Goal: Task Accomplishment & Management: Use online tool/utility

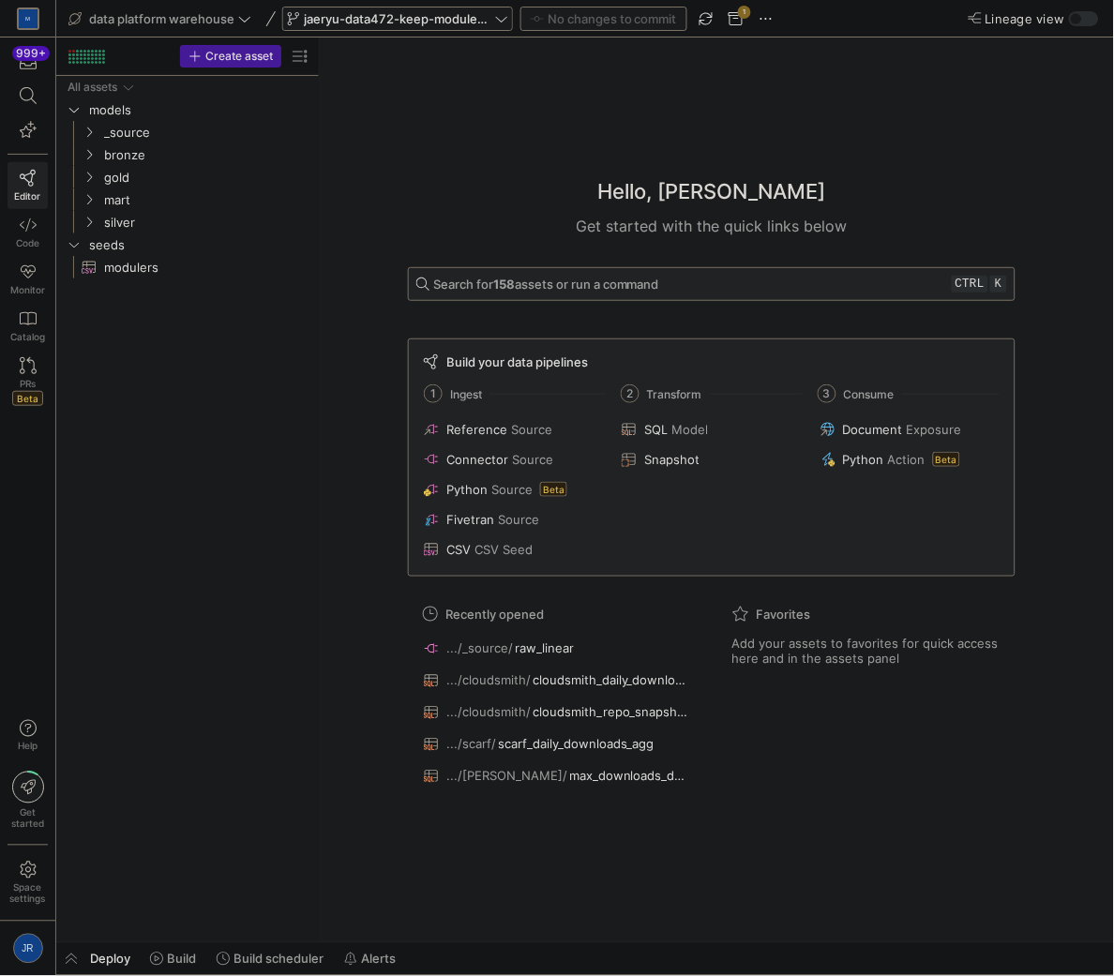
click at [379, 16] on span "jaeryu-data472-keep-modulers-updated" at bounding box center [398, 18] width 188 height 15
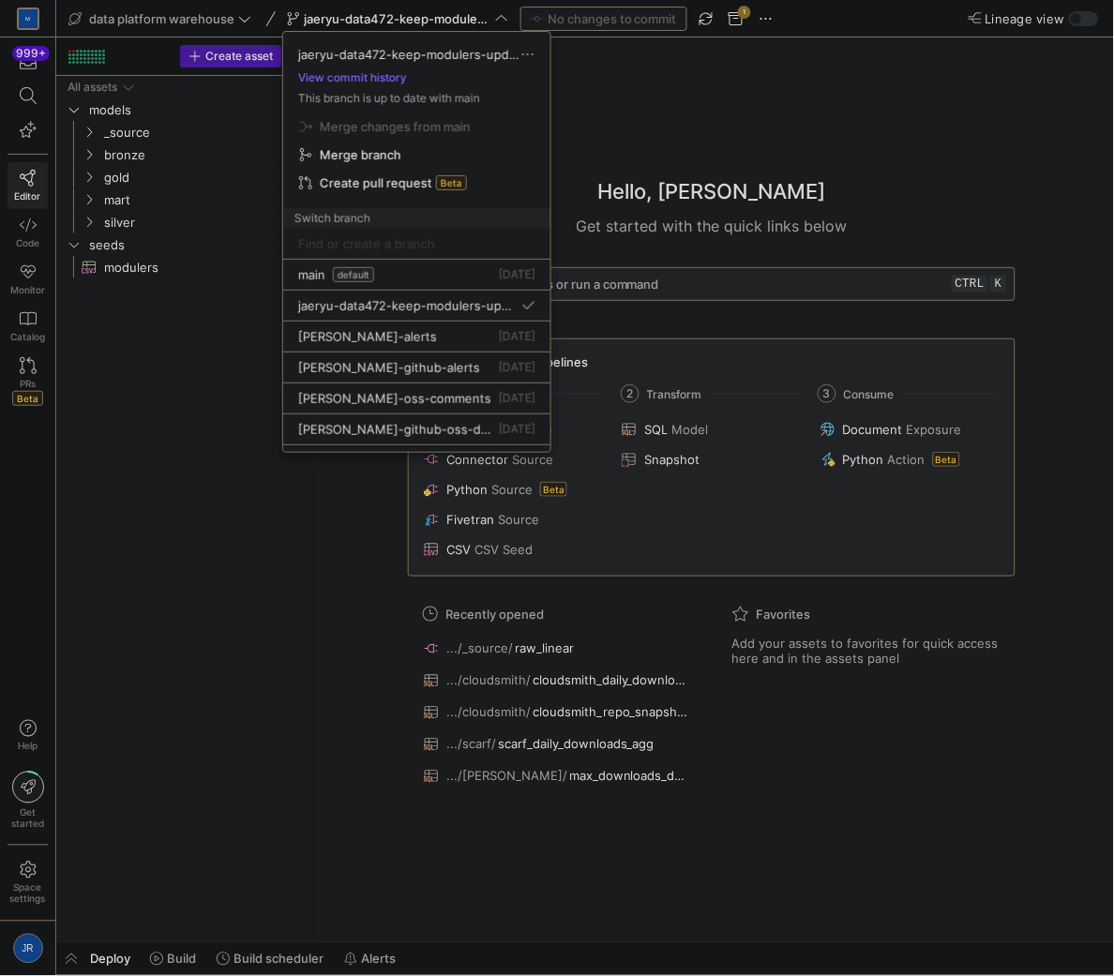
click at [235, 33] on div at bounding box center [557, 488] width 1114 height 976
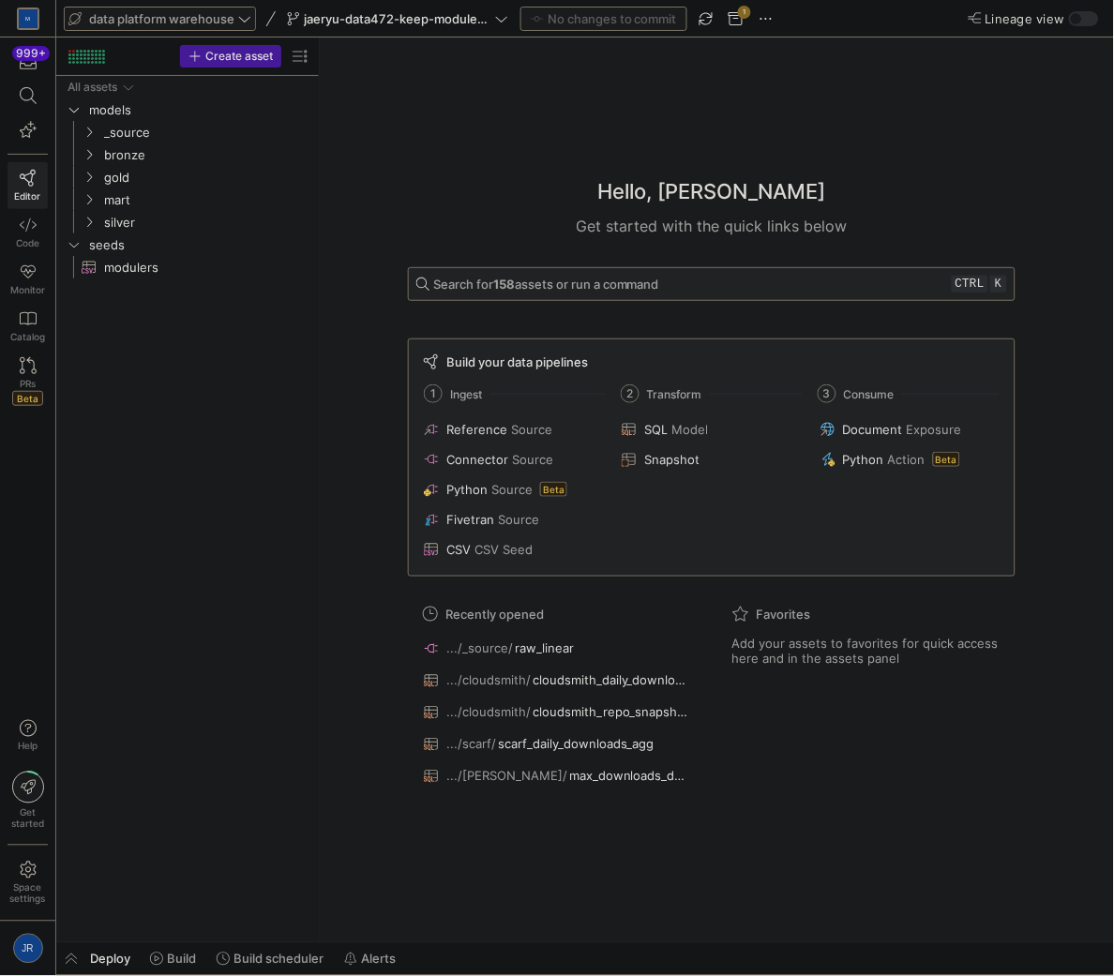
click at [240, 17] on icon at bounding box center [244, 19] width 11 height 6
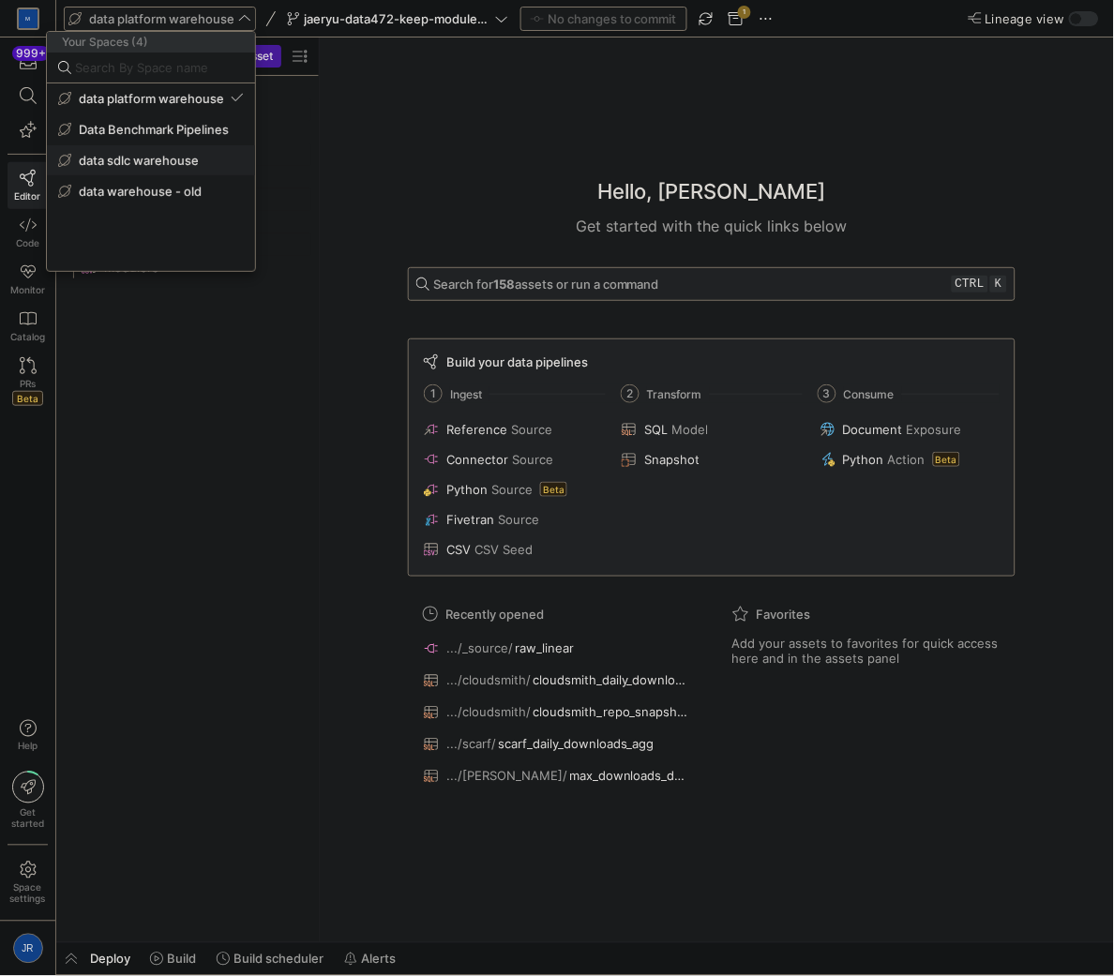
click at [180, 165] on span "data sdlc warehouse" at bounding box center [139, 160] width 120 height 15
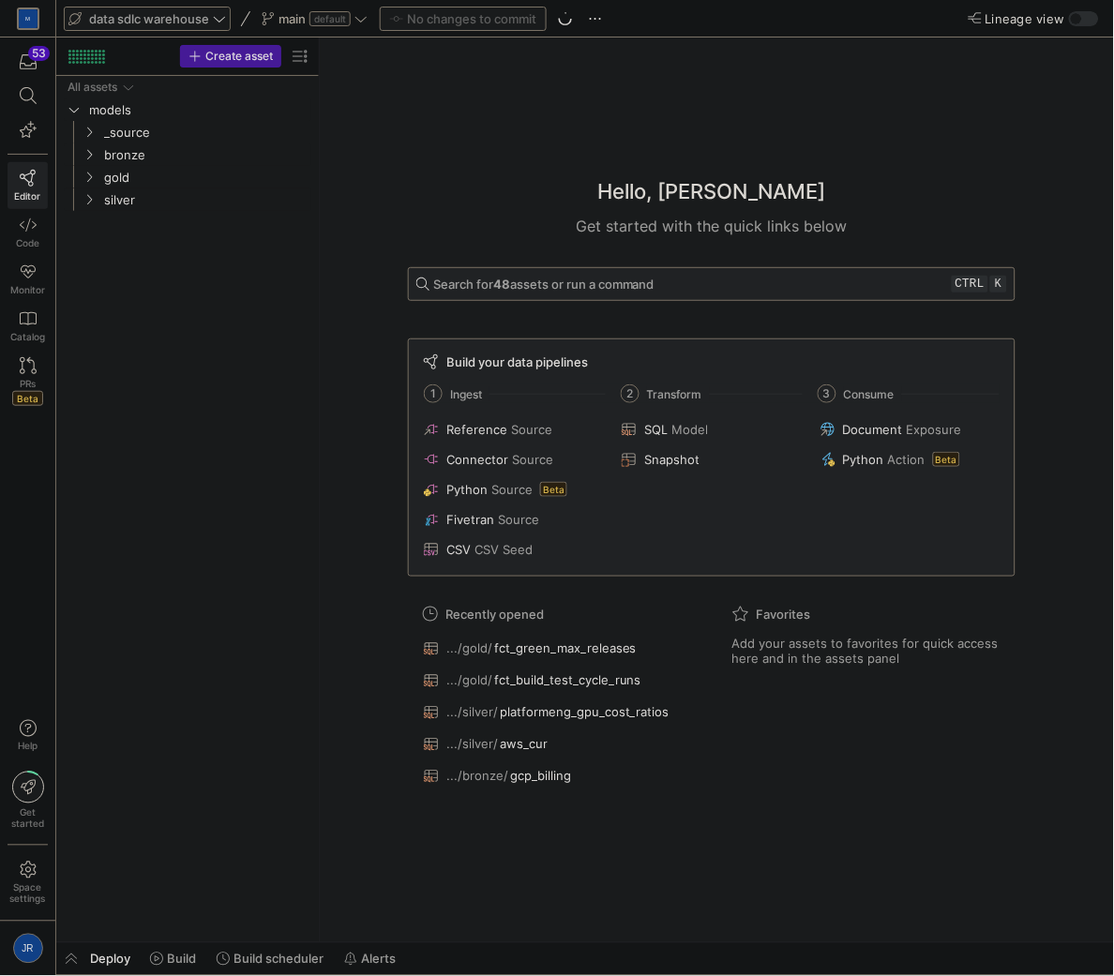
click at [202, 17] on span "data sdlc warehouse" at bounding box center [149, 18] width 120 height 15
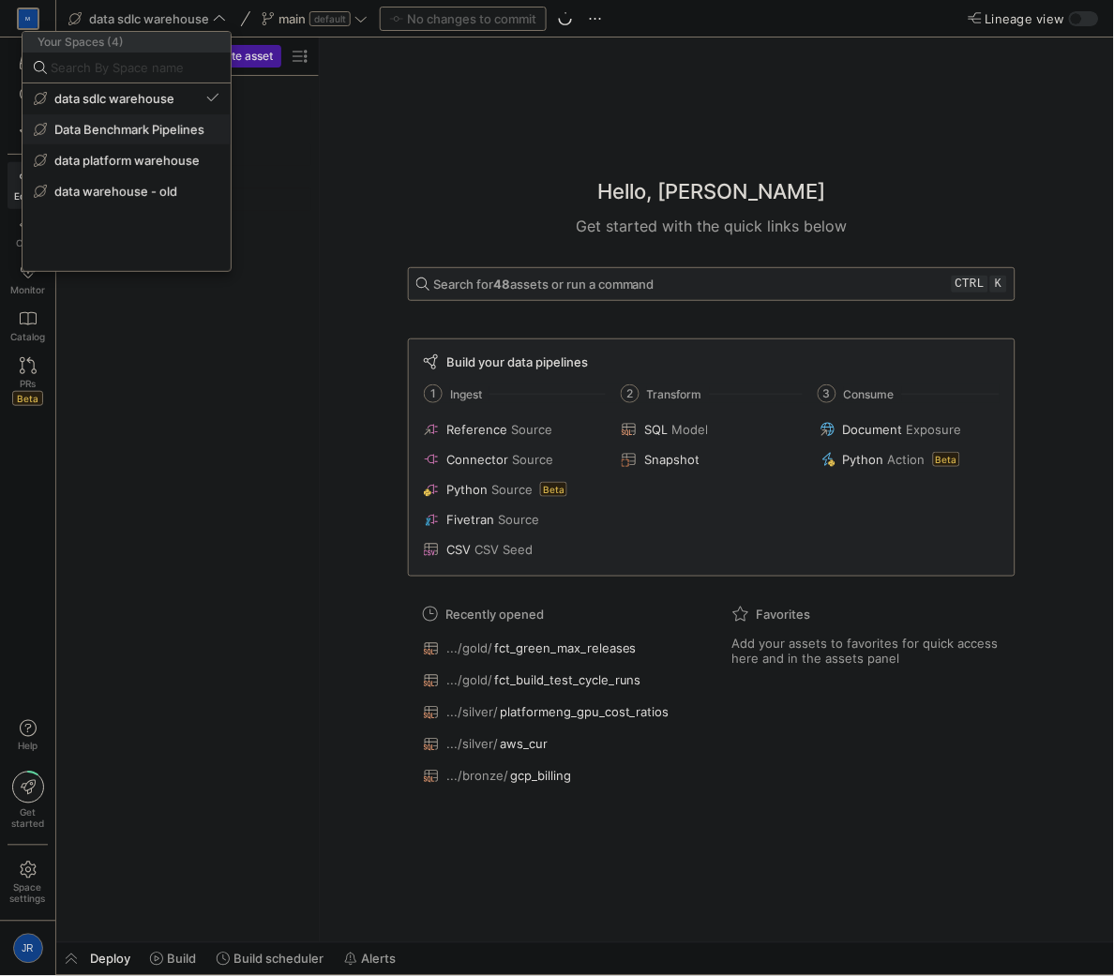
click at [142, 127] on span "Data Benchmark Pipelines" at bounding box center [129, 129] width 150 height 15
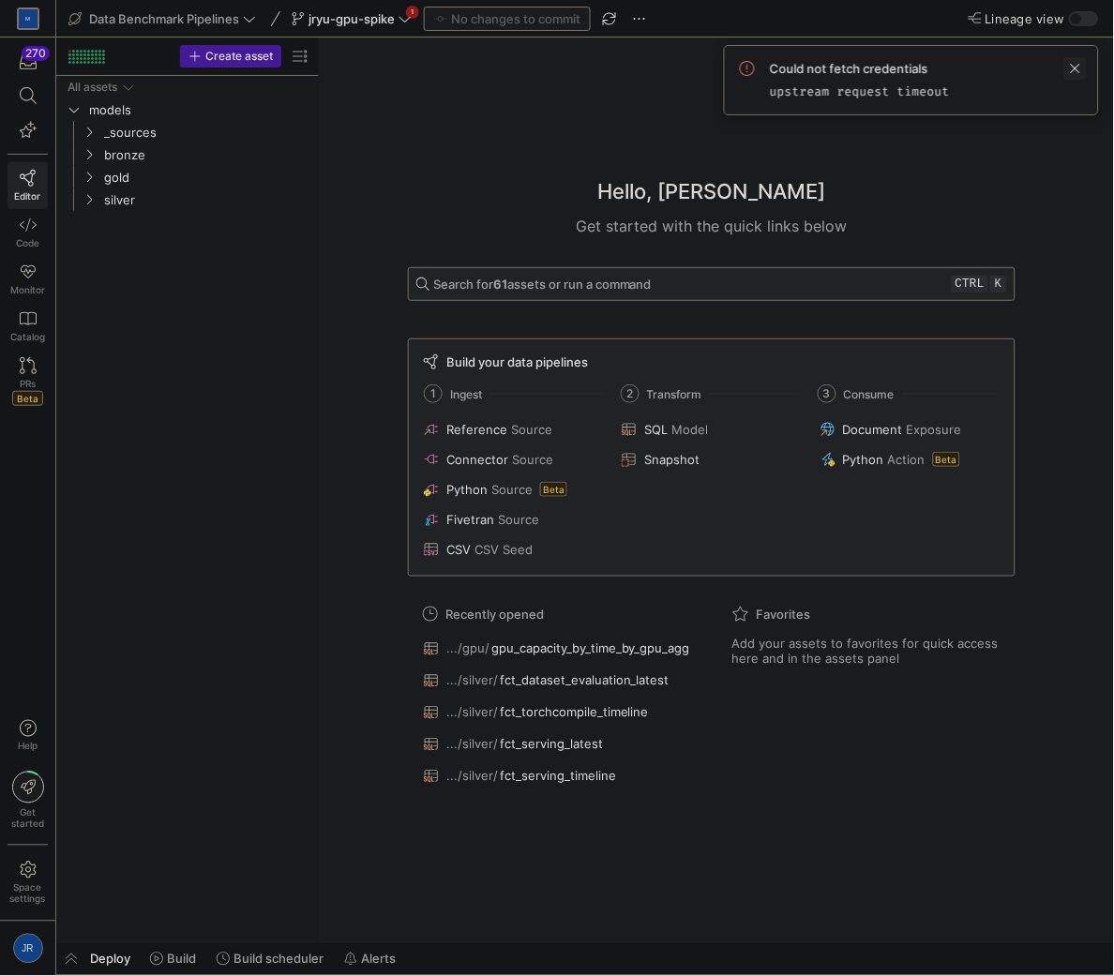
click at [1081, 59] on span at bounding box center [1076, 68] width 23 height 23
click at [333, 13] on span "jryu-gpu-spike" at bounding box center [352, 18] width 86 height 15
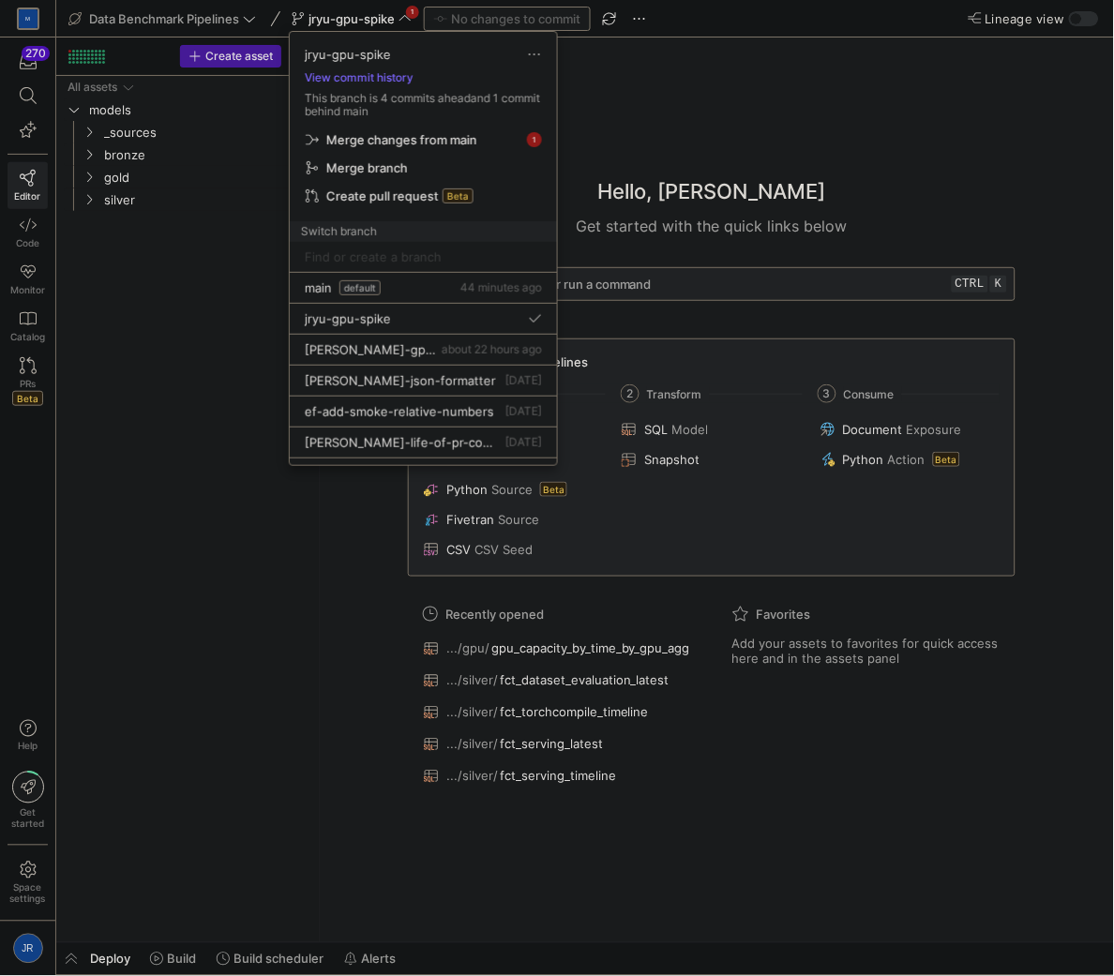
click at [180, 35] on div at bounding box center [557, 488] width 1114 height 976
click at [183, 22] on span "Data Benchmark Pipelines" at bounding box center [164, 18] width 150 height 15
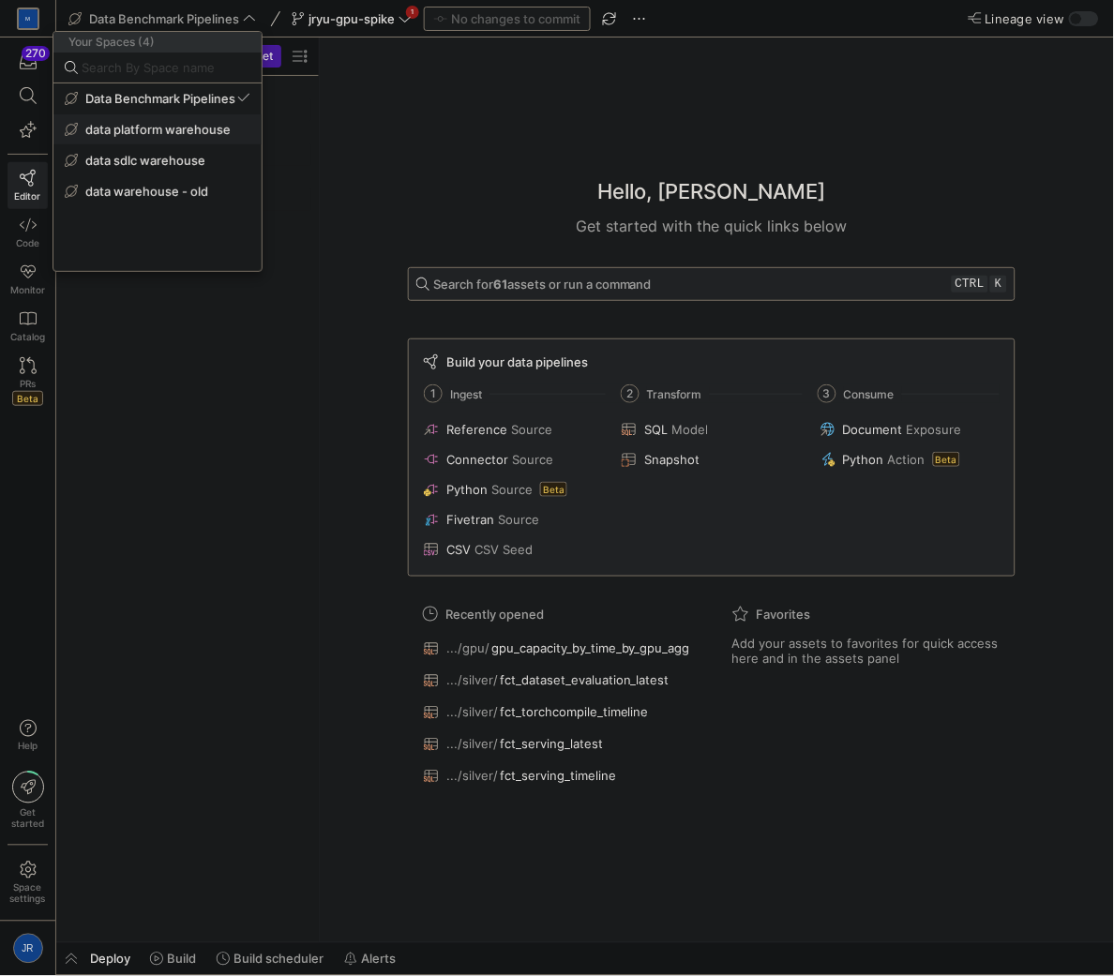
click at [160, 132] on span "data platform warehouse" at bounding box center [157, 129] width 145 height 15
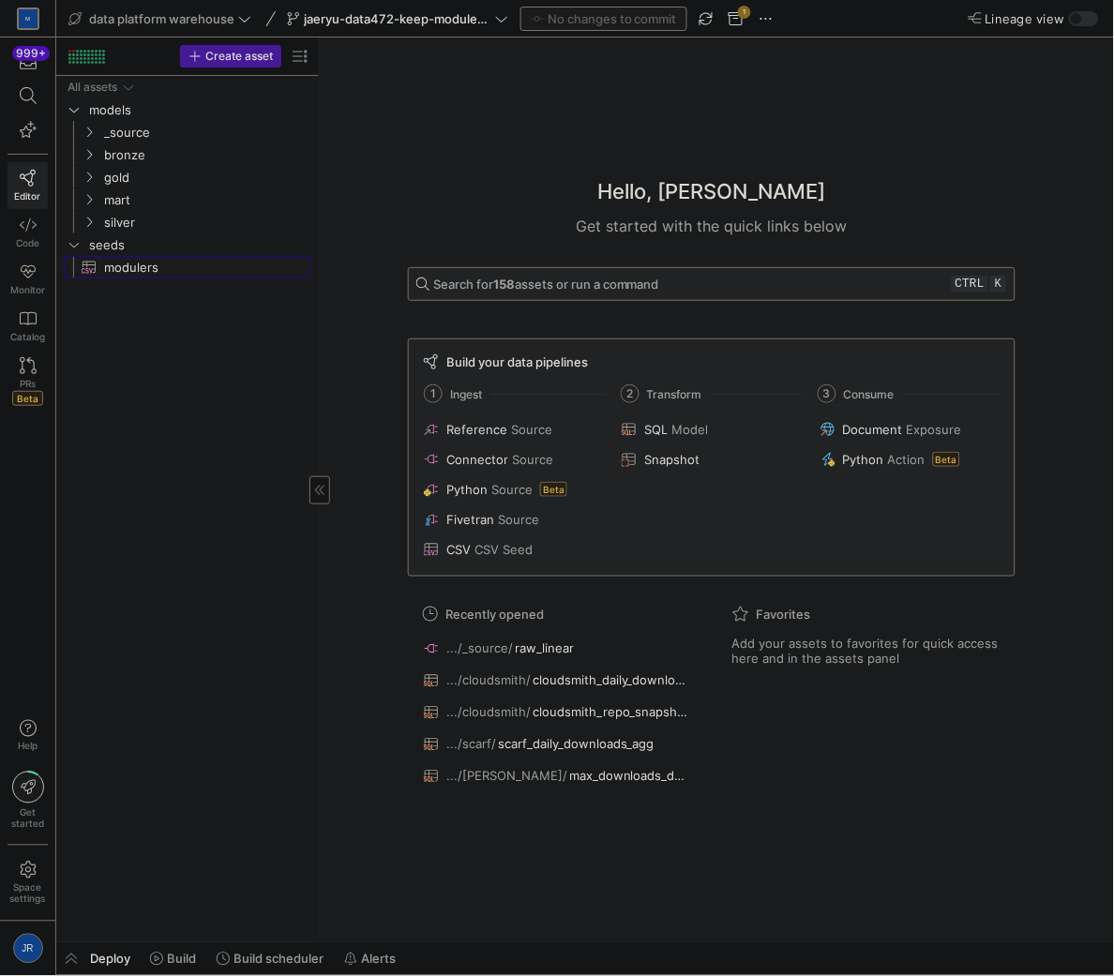
click at [165, 270] on span "modulers​​​​​​" at bounding box center [197, 268] width 186 height 22
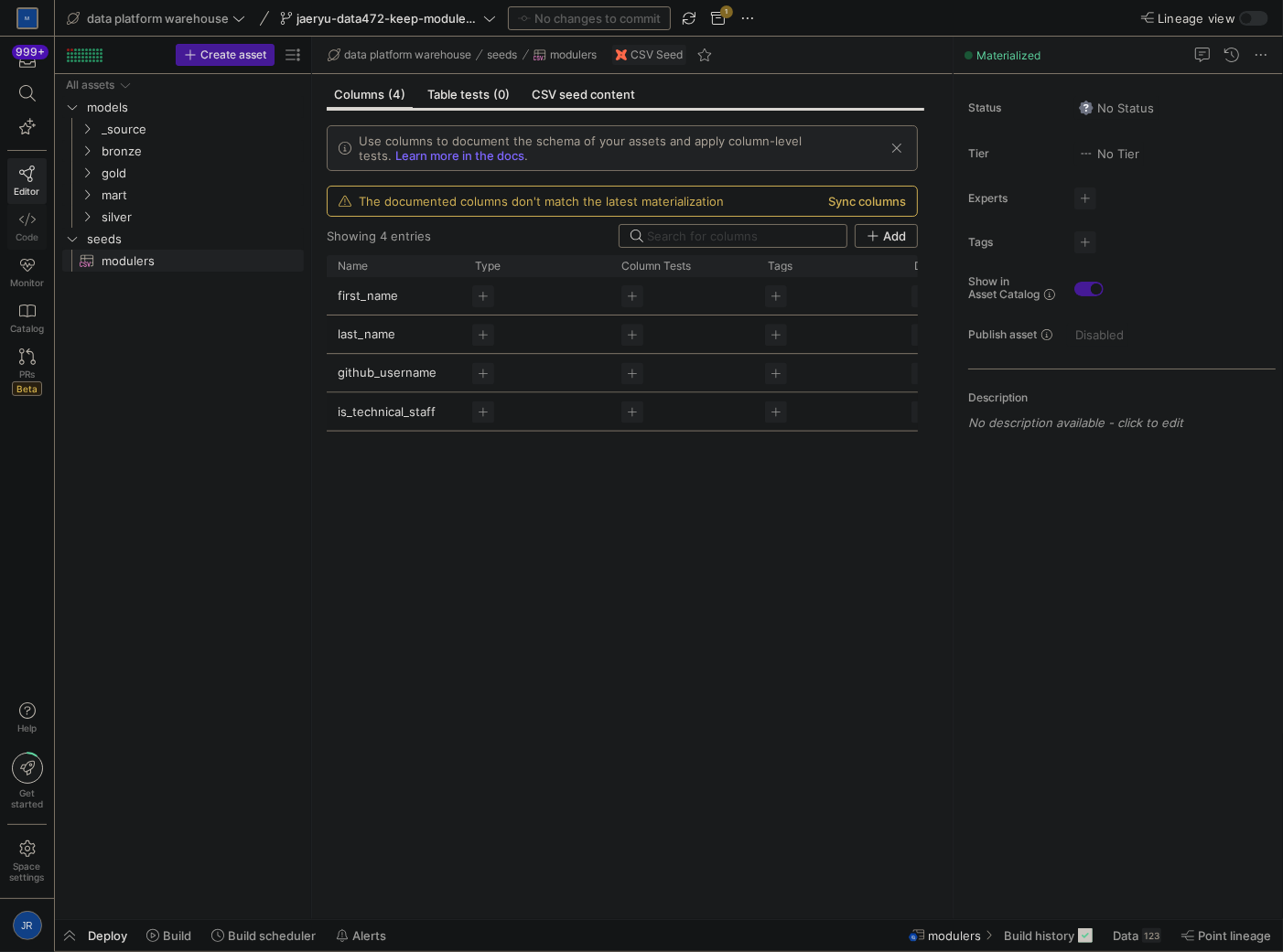
click at [16, 223] on link "Code" at bounding box center [27, 226] width 39 height 46
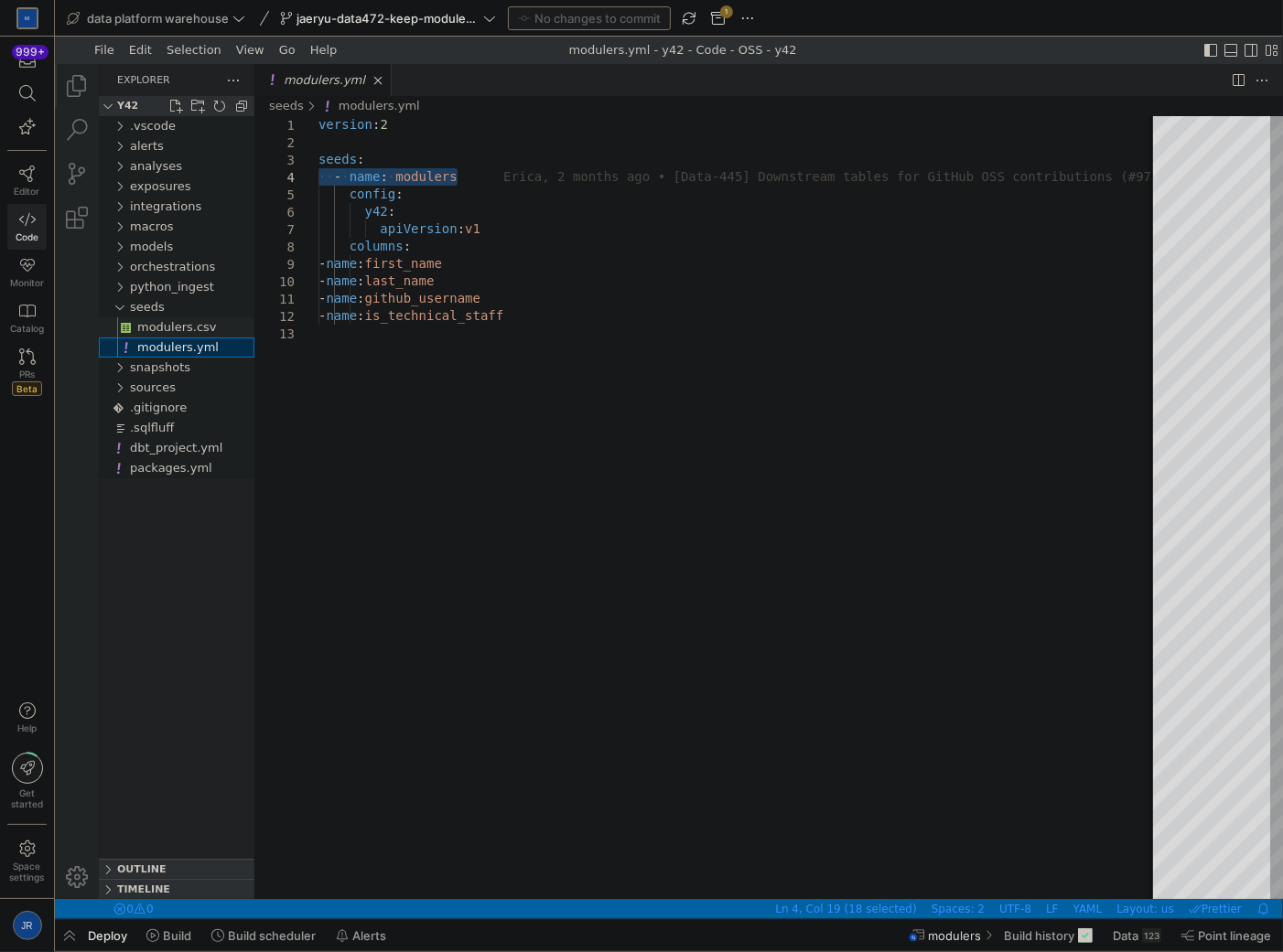
click at [170, 326] on span "modulers.csv" at bounding box center [177, 327] width 80 height 14
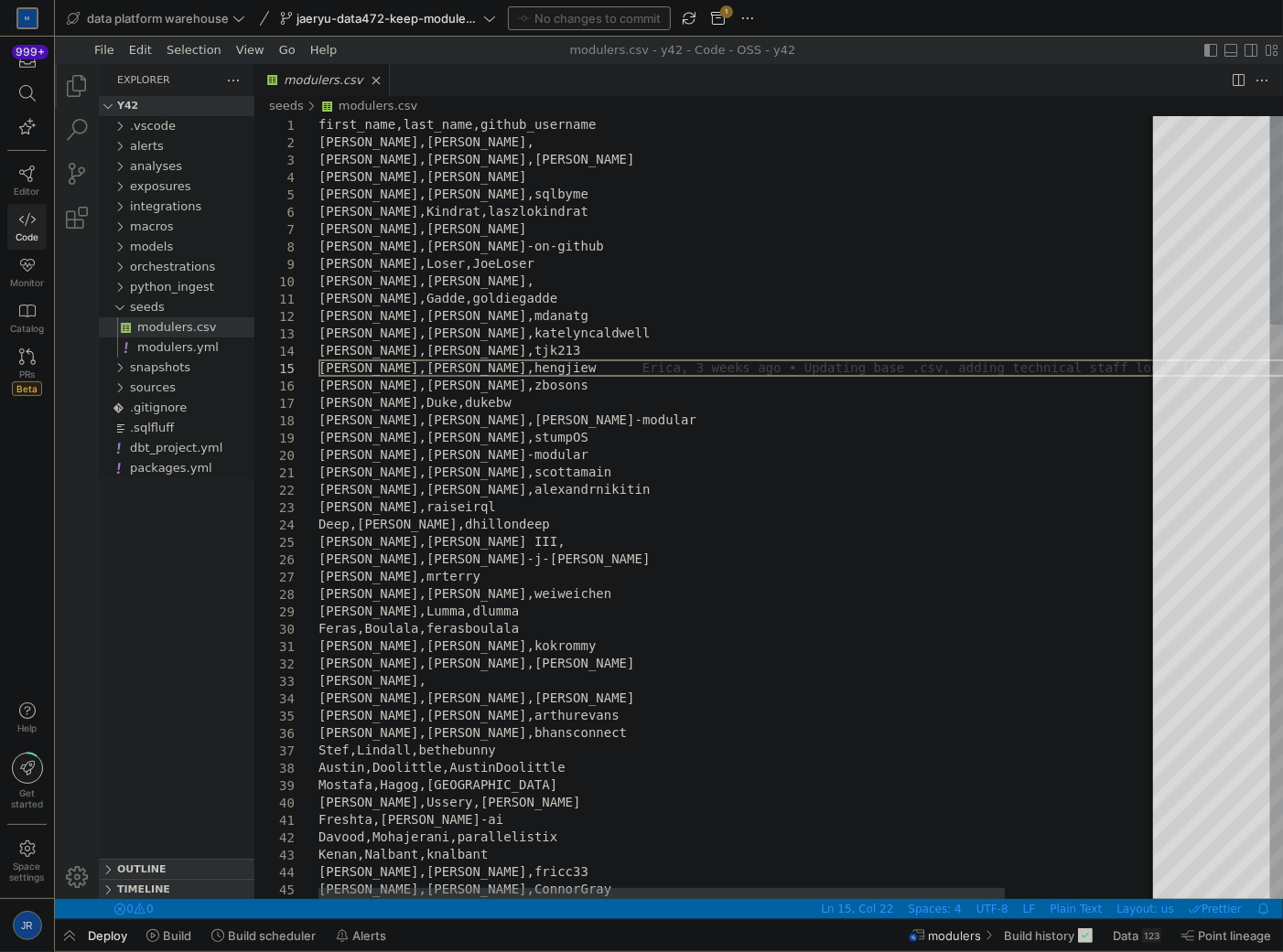
type textarea "[PERSON_NAME],[PERSON_NAME],[PERSON_NAME],[PERSON_NAME],[PERSON_NAME],[PERSON_N…"
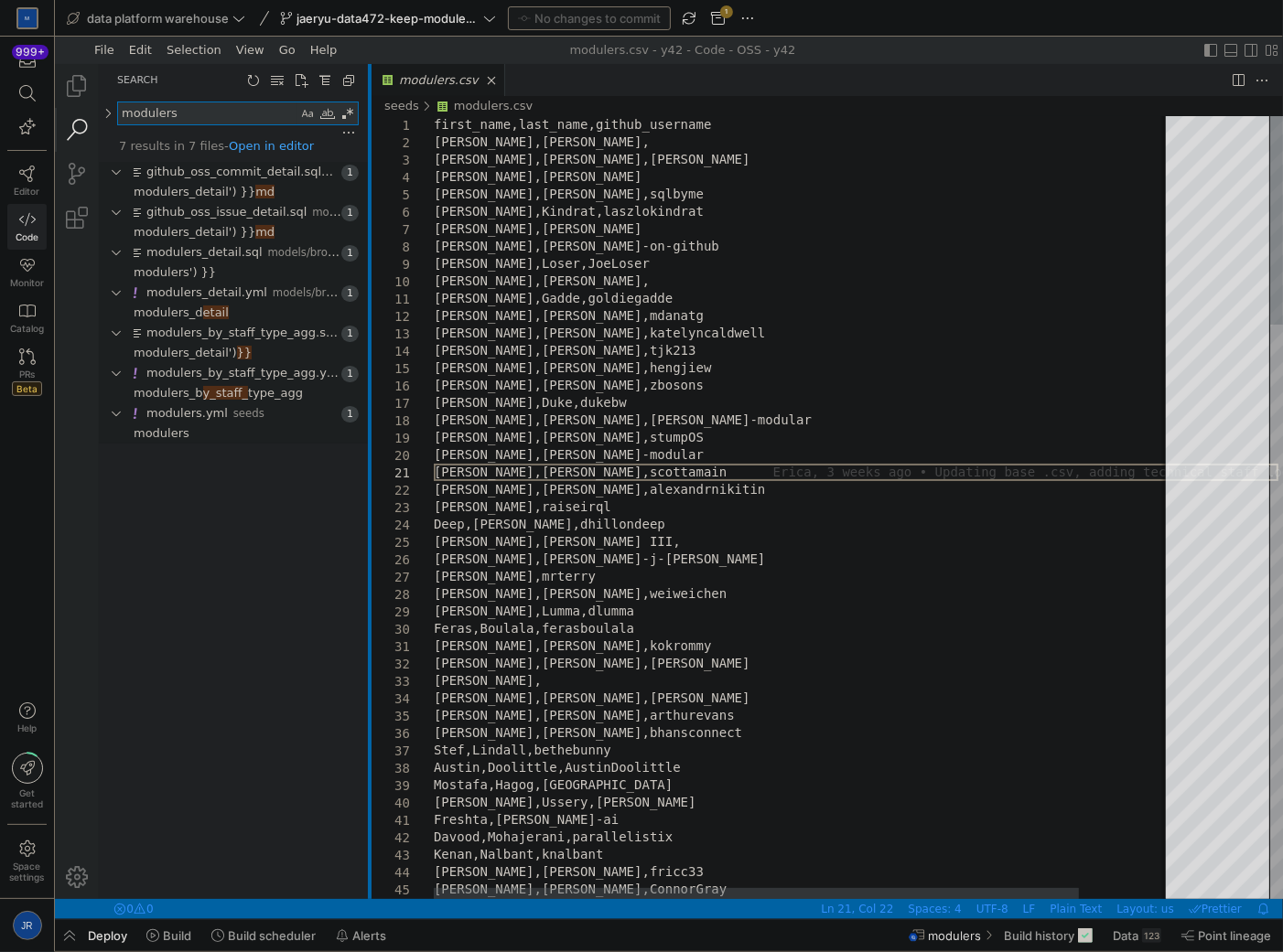
drag, startPoint x: 251, startPoint y: 215, endPoint x: 366, endPoint y: 213, distance: 115.0
click at [367, 213] on div at bounding box center [369, 482] width 4 height 835
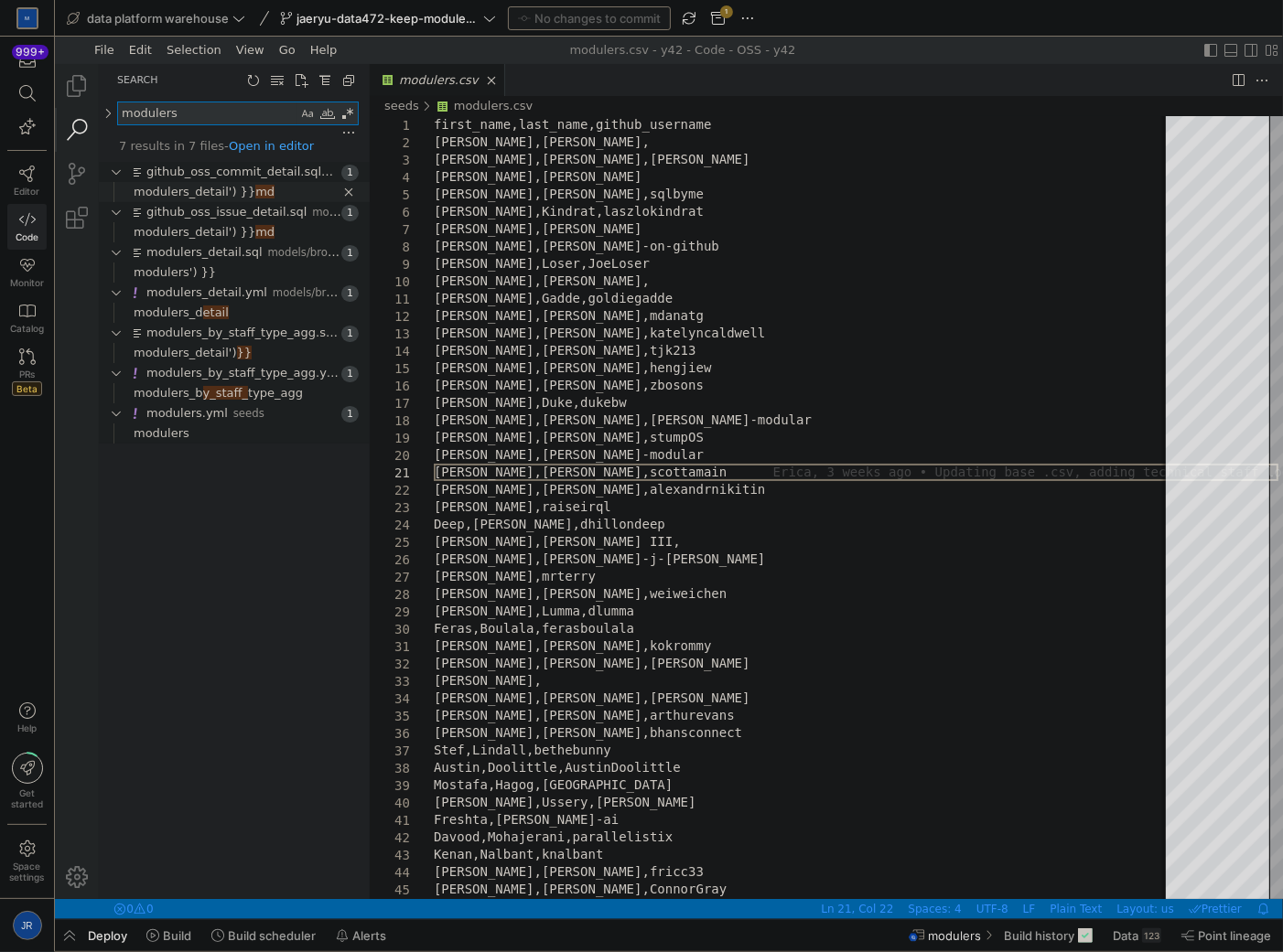
type textarea "modulers"
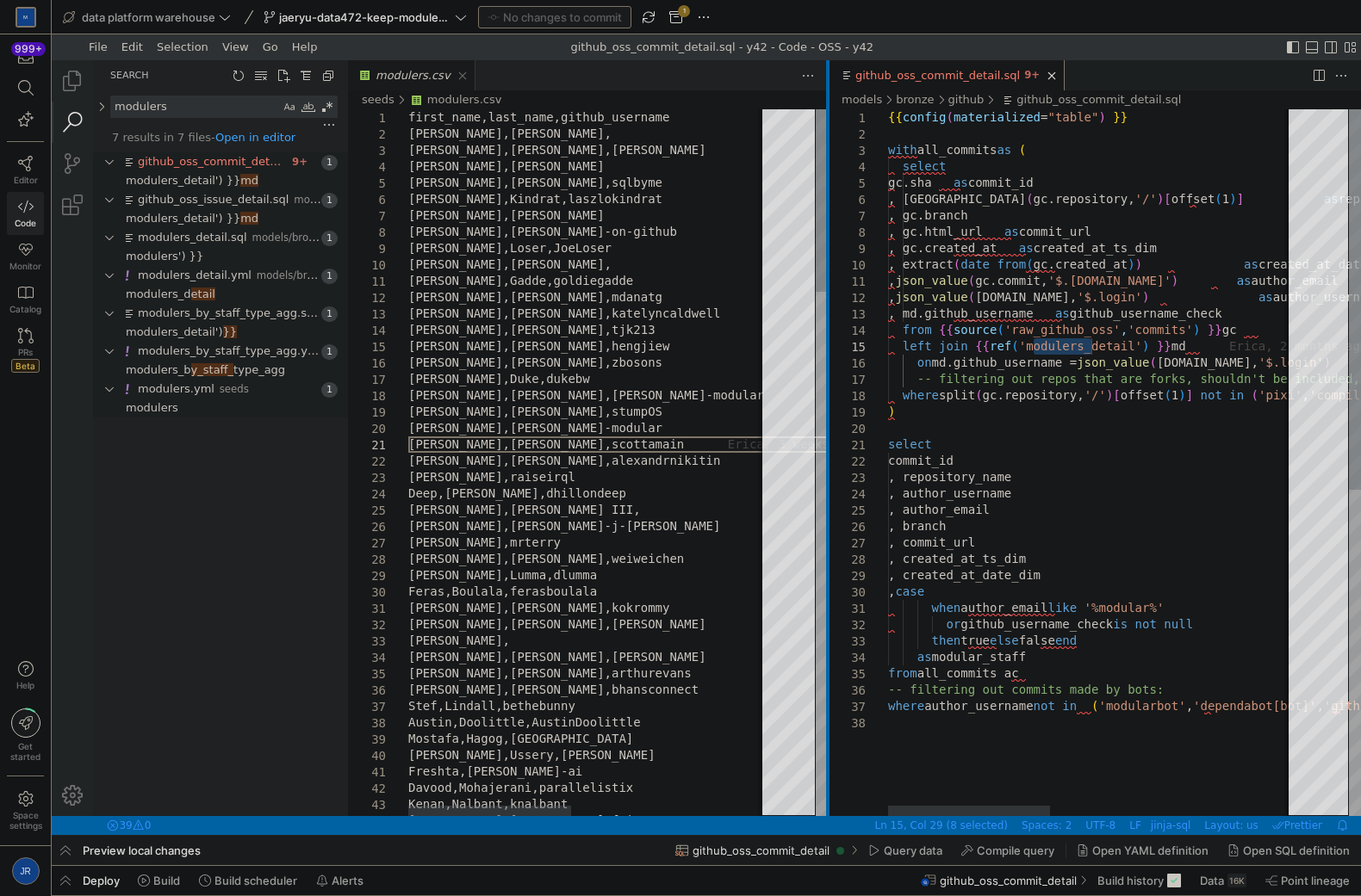
drag, startPoint x: 851, startPoint y: 342, endPoint x: 825, endPoint y: 342, distance: 26.0
click at [825, 342] on div "modulers.csv seeds modulers.csv 39 40 41 42 43 44 36 37 38 33 34 35 30 31 32 27…" at bounding box center [854, 439] width 1013 height 756
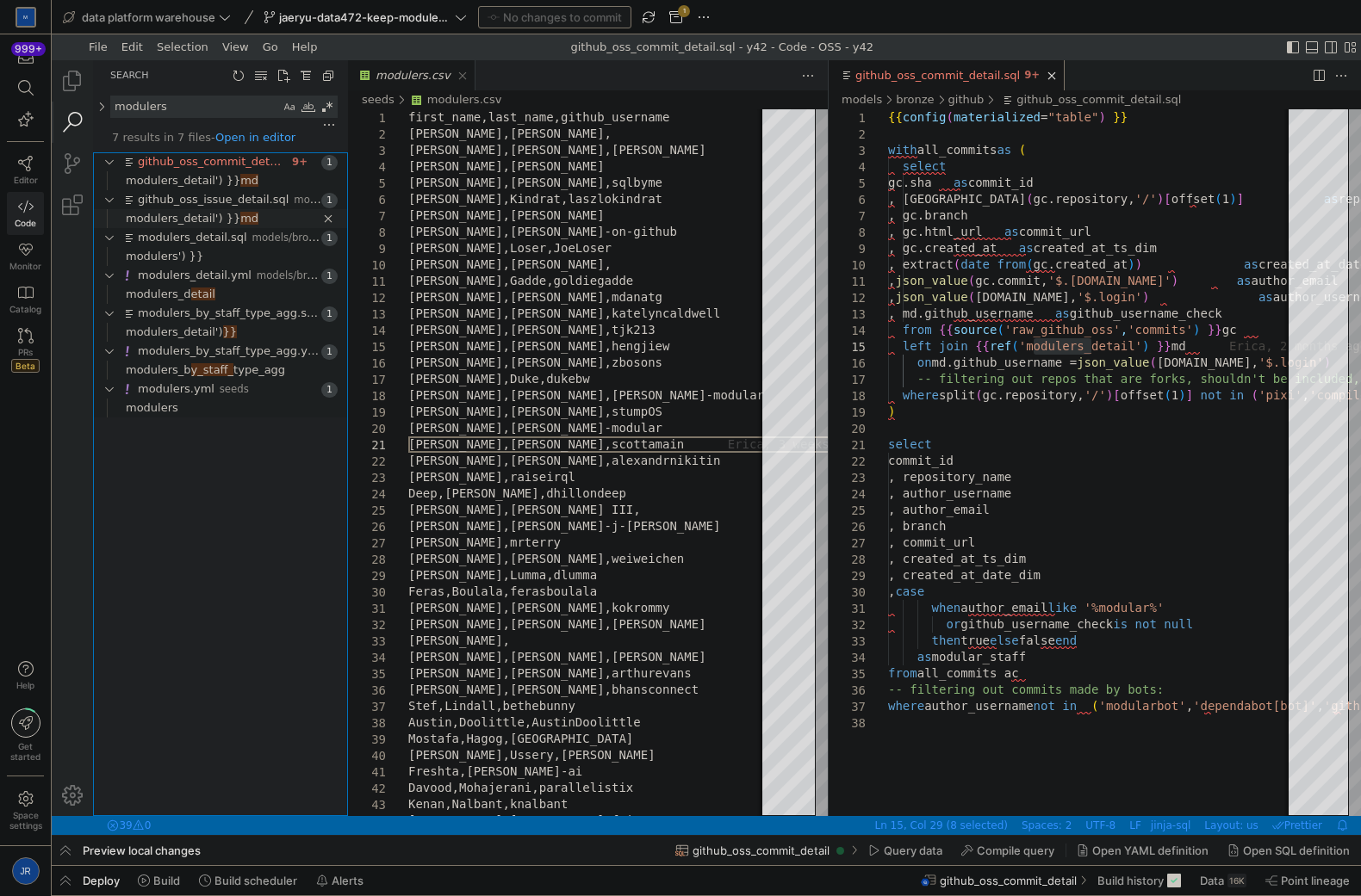
click at [207, 224] on span "modulers_detail') }}" at bounding box center [183, 218] width 115 height 13
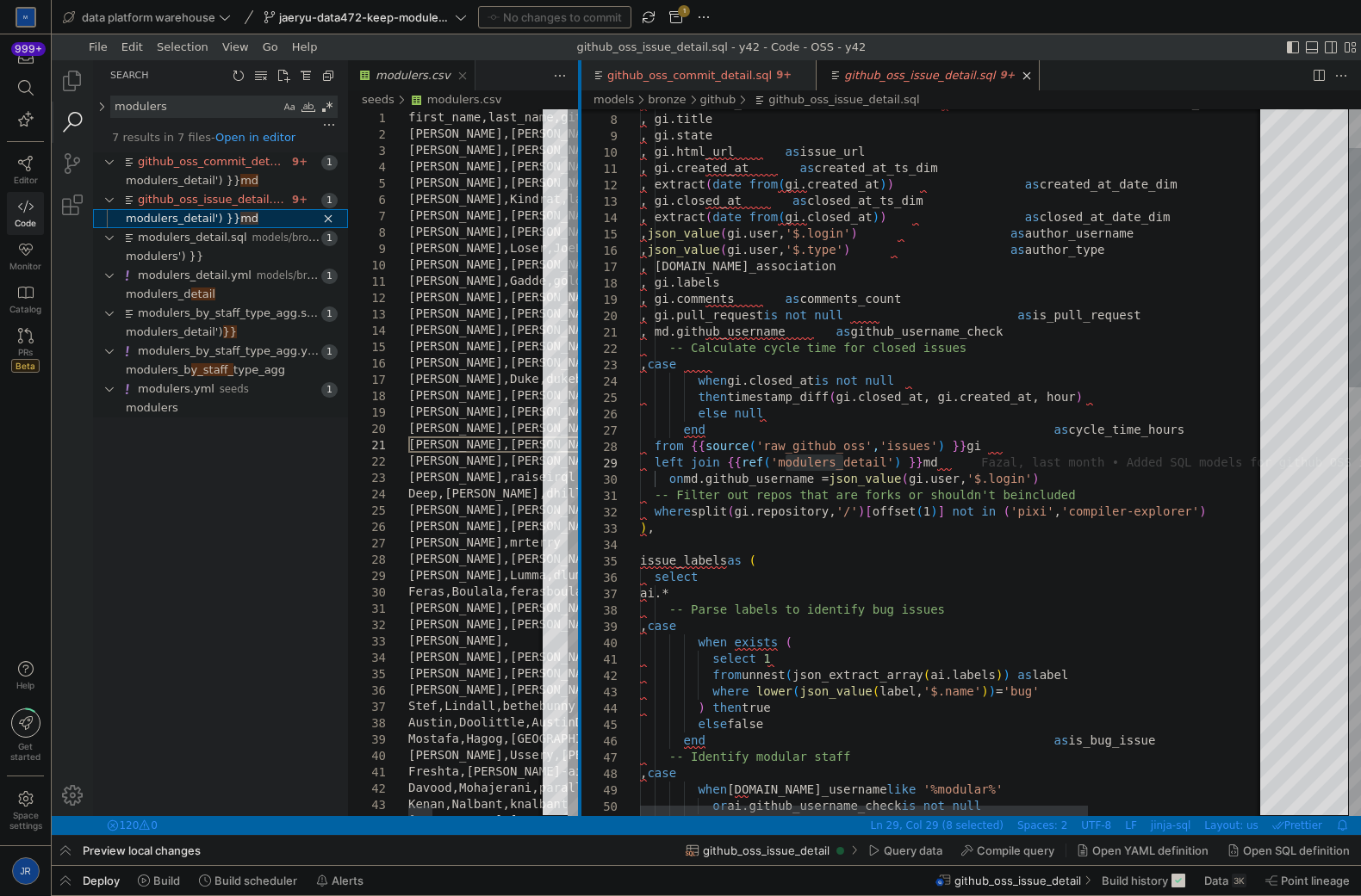
drag, startPoint x: 828, startPoint y: 610, endPoint x: 580, endPoint y: 604, distance: 248.1
click at [580, 604] on div at bounding box center [579, 439] width 4 height 756
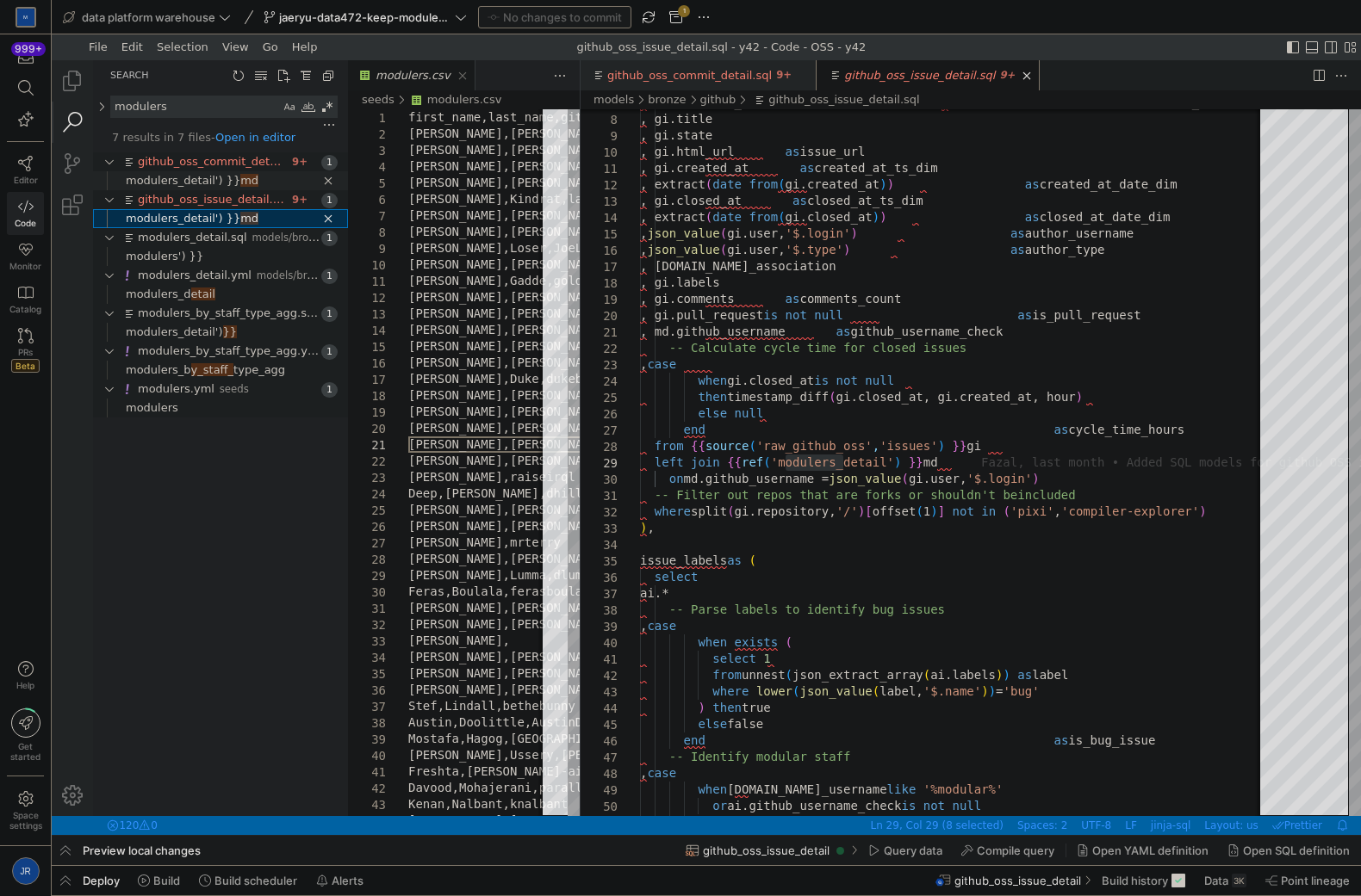
click at [217, 181] on span "modulers_detail') }}" at bounding box center [183, 180] width 115 height 13
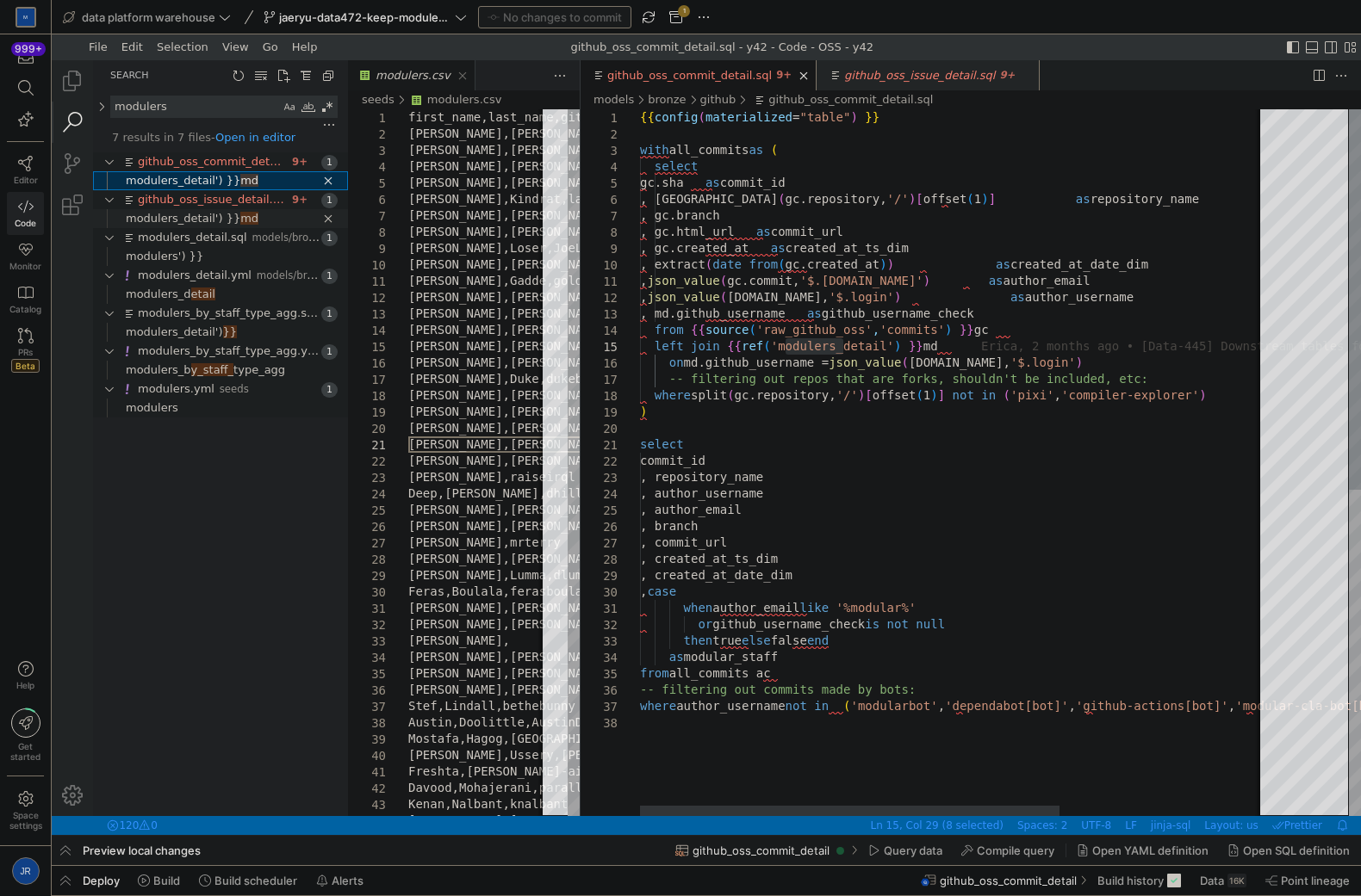
click at [196, 215] on span "modulers_detail') }}" at bounding box center [183, 218] width 115 height 13
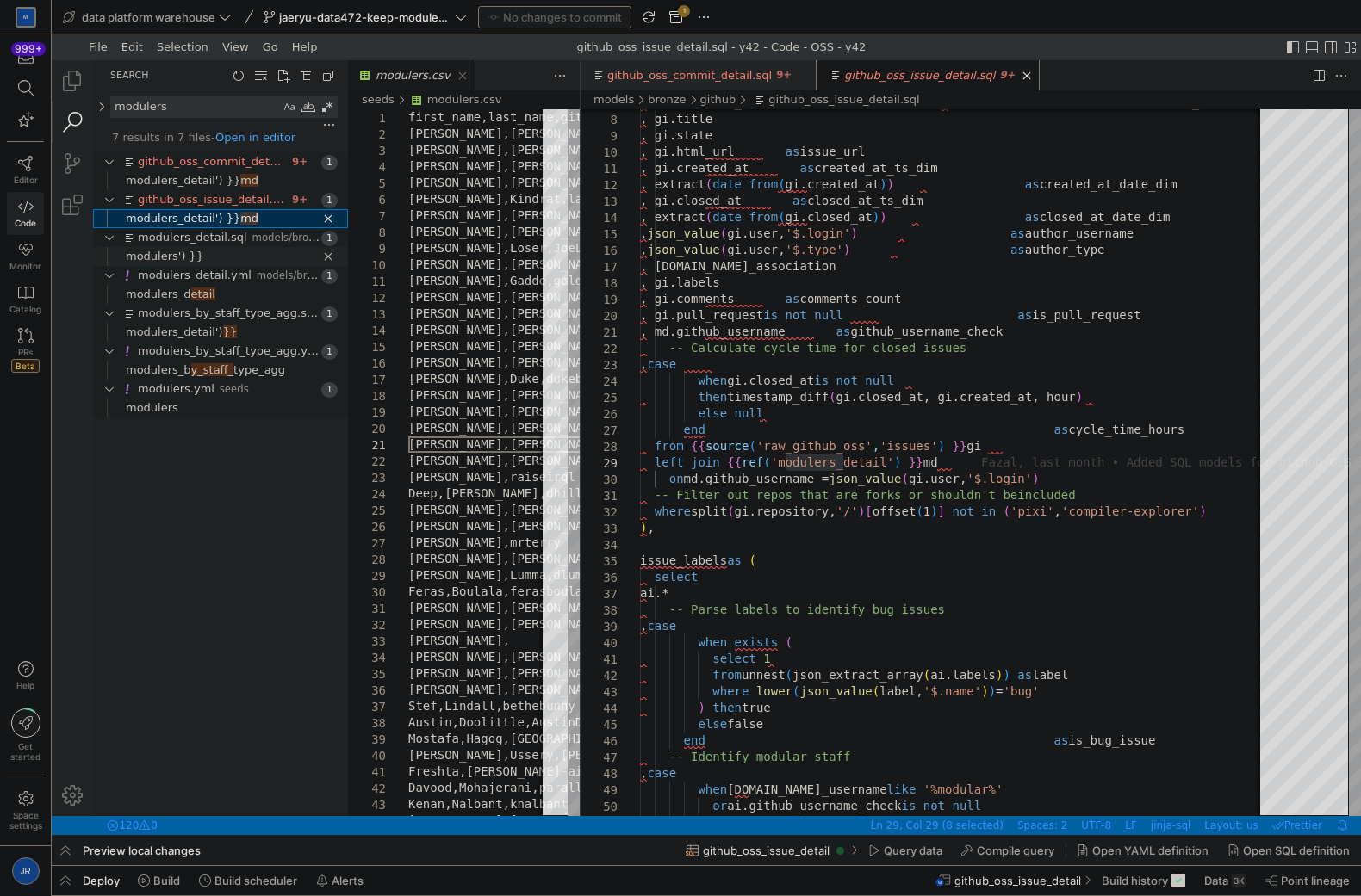
click at [217, 257] on span "Found '' at column 15 in line 'modulers') }}'" at bounding box center [276, 256] width 145 height 19
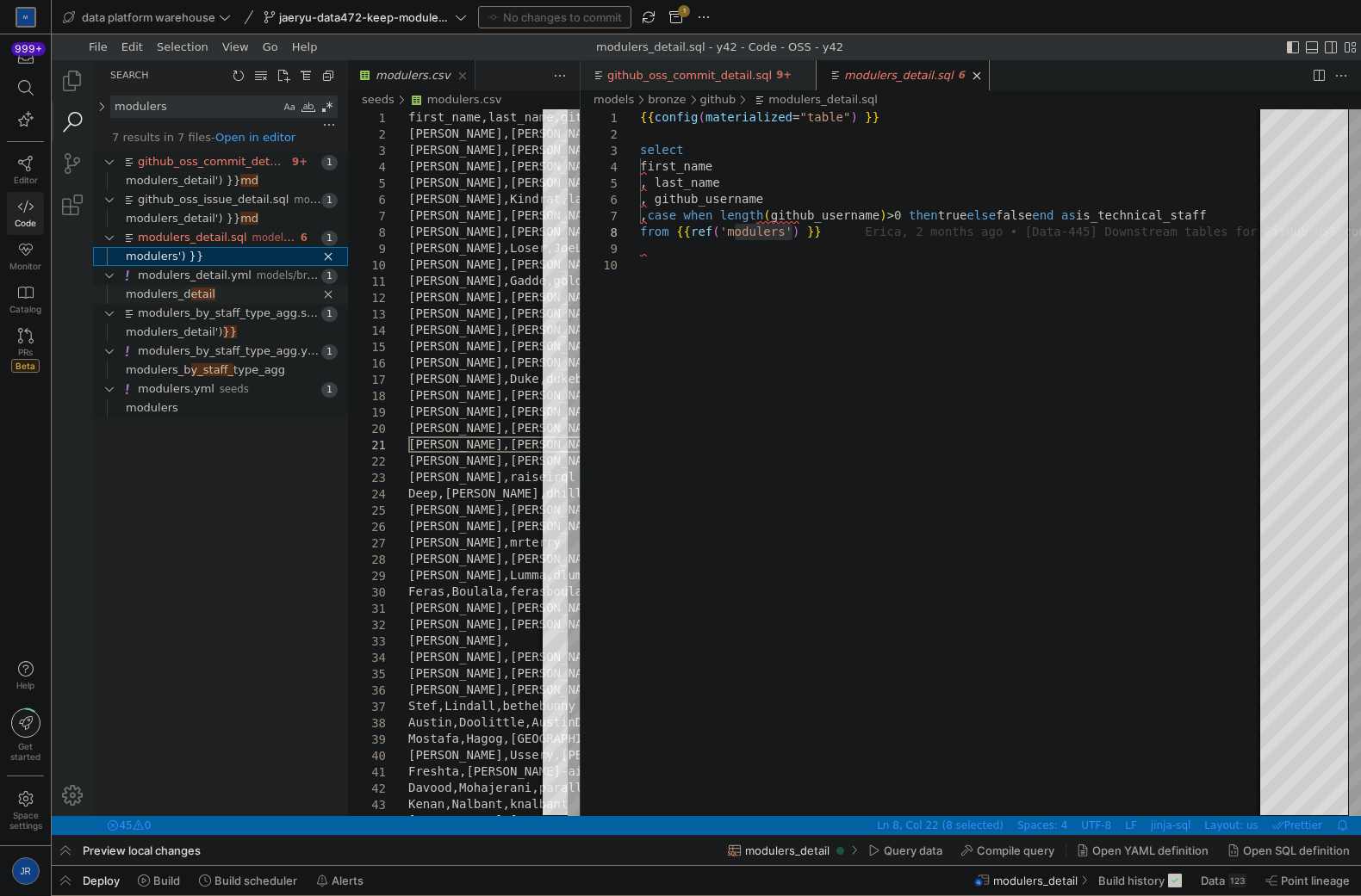
click at [215, 297] on span "Found 'etail' at column 12 in line 'modulers_detail'" at bounding box center [281, 294] width 132 height 19
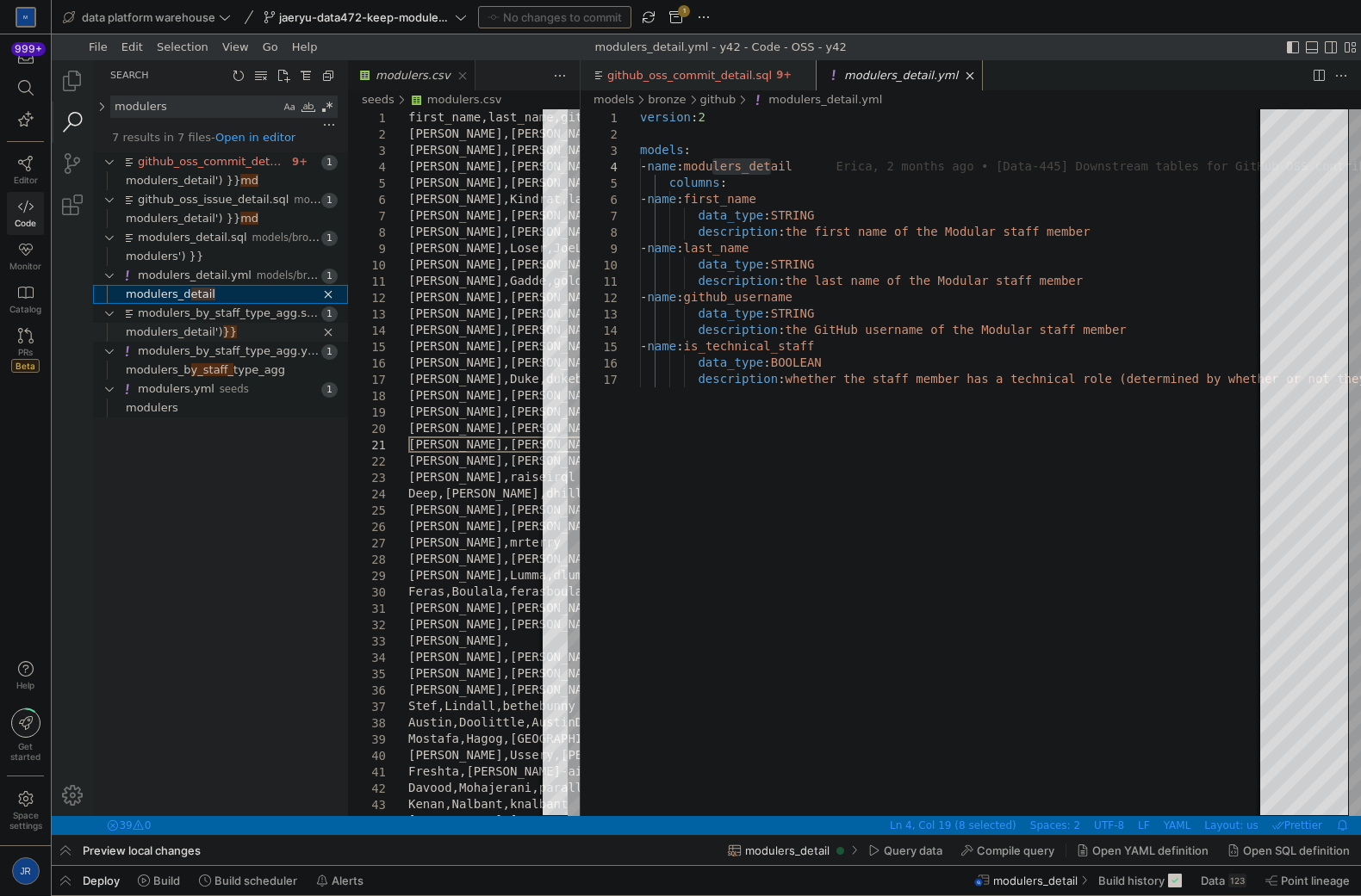
click at [193, 330] on span "modulers_detail')" at bounding box center [174, 332] width 97 height 13
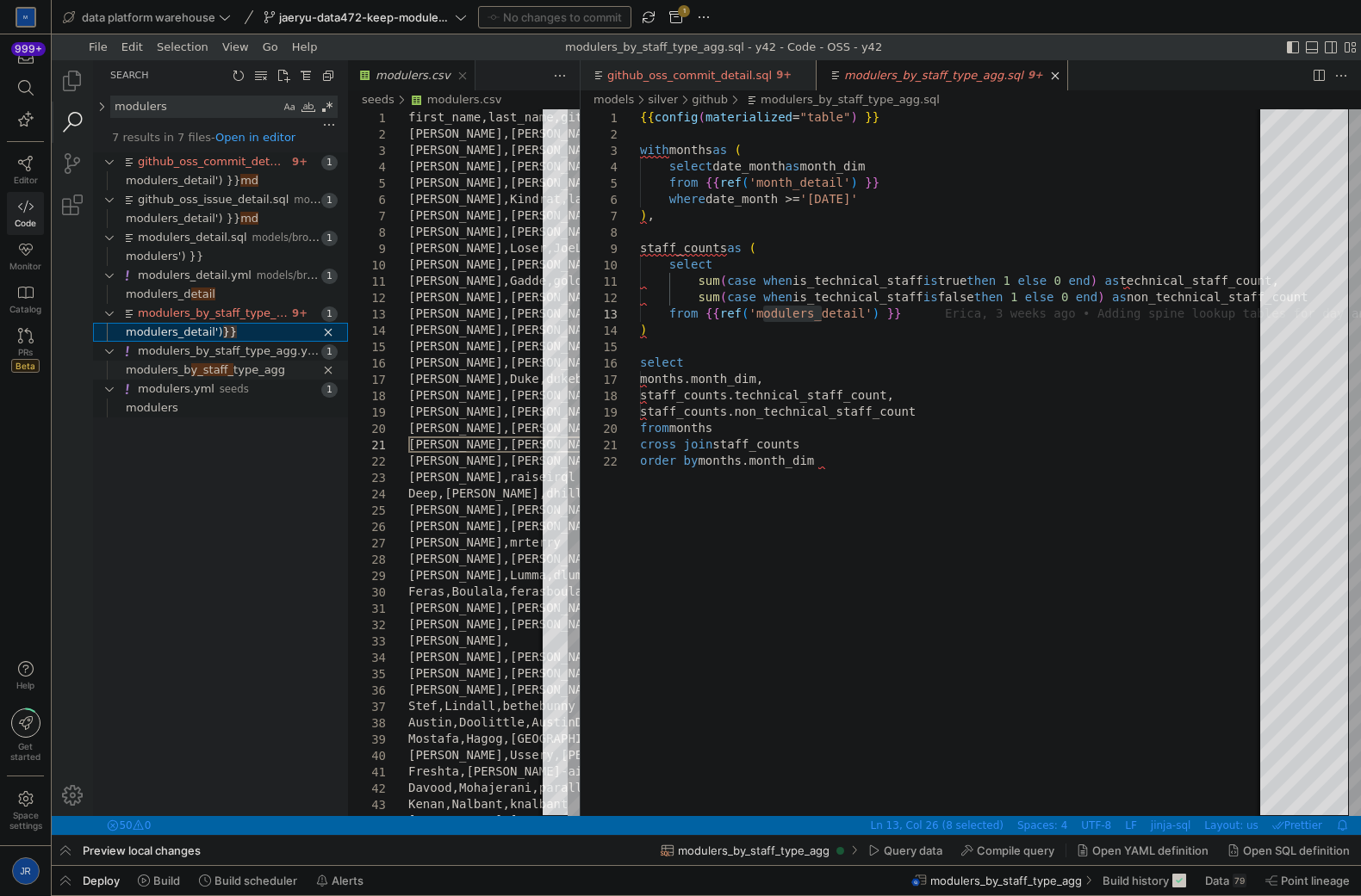
click at [181, 376] on link "modulers_b y_staff_ type_agg" at bounding box center [206, 370] width 160 height 19
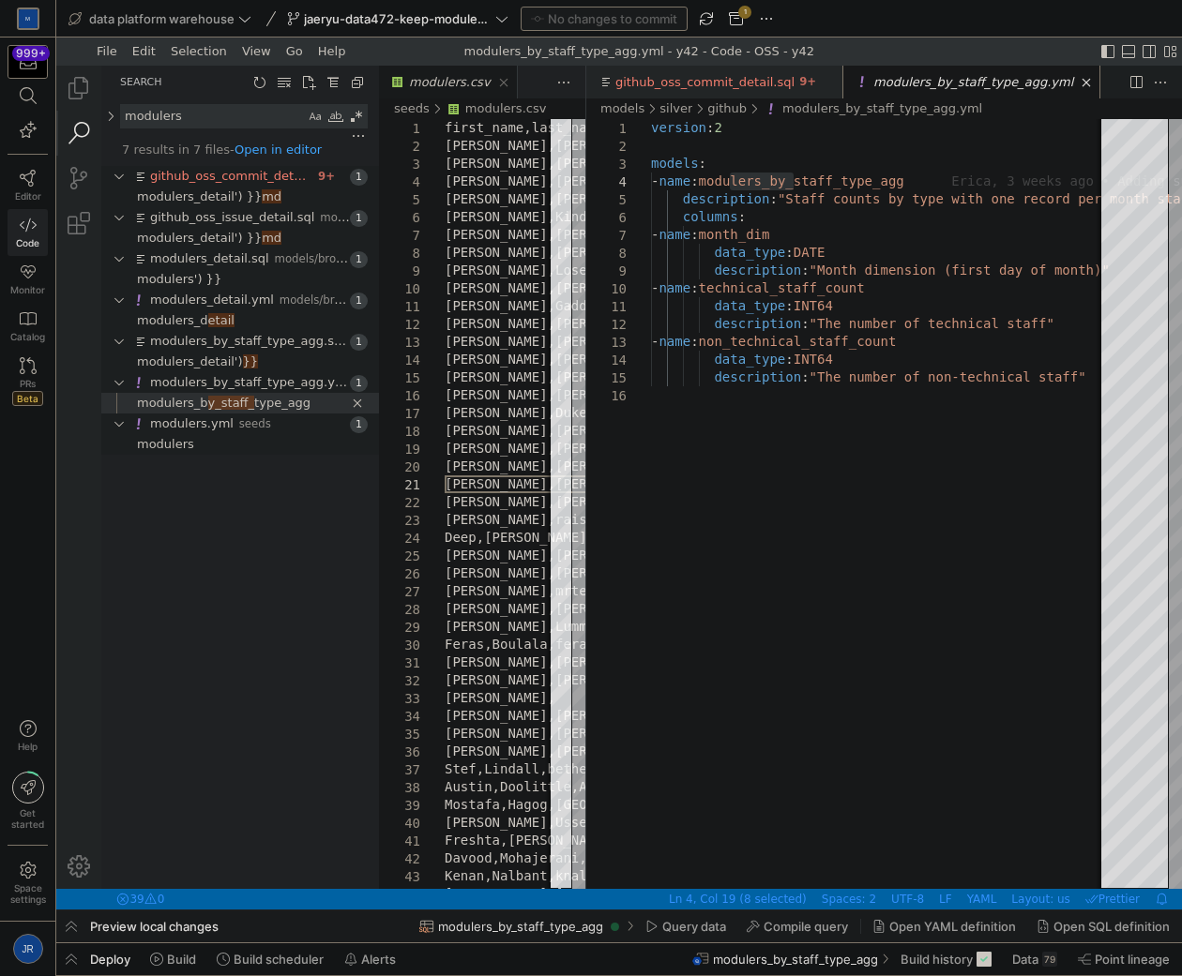
click at [43, 68] on span "button" at bounding box center [27, 62] width 38 height 32
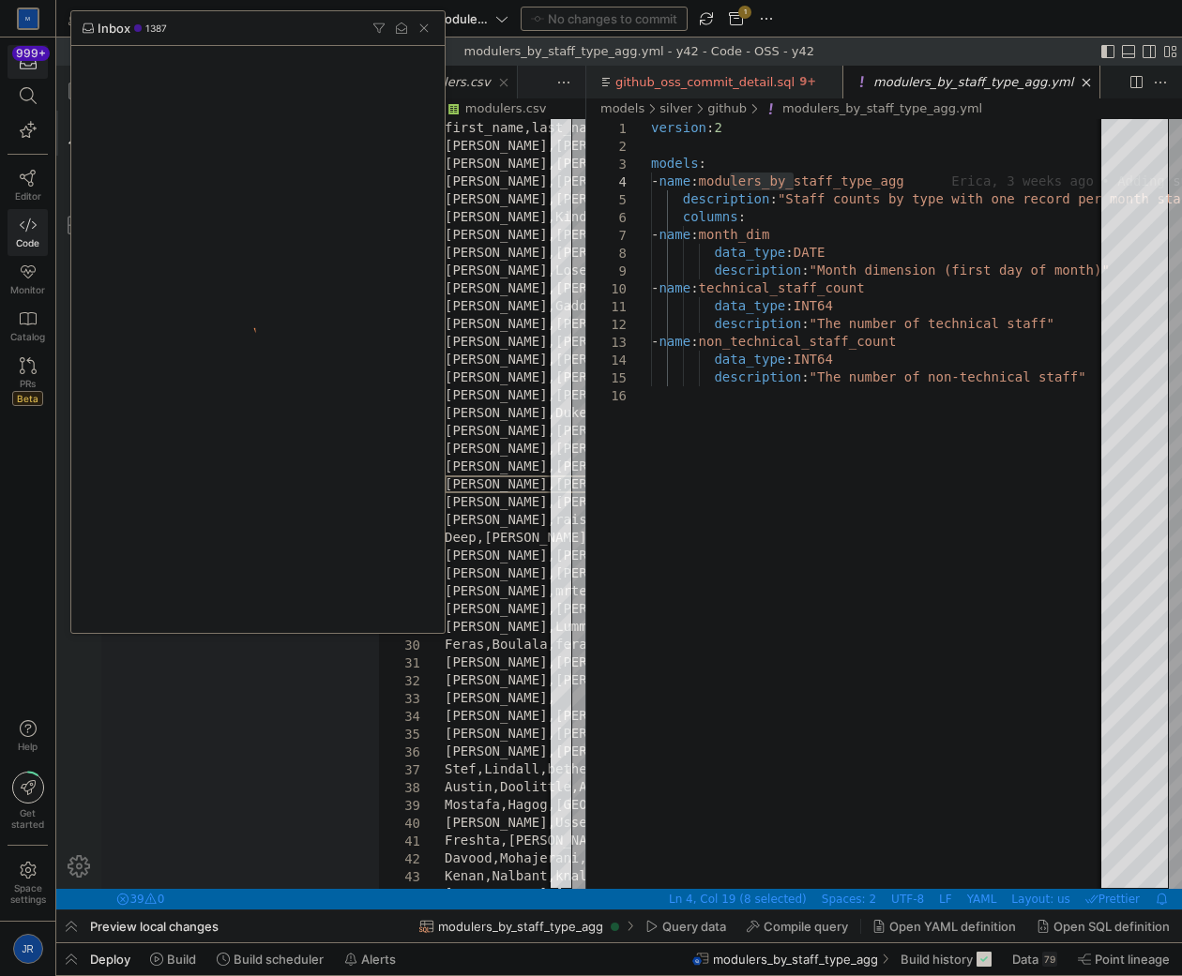
click at [28, 182] on div at bounding box center [591, 488] width 1182 height 976
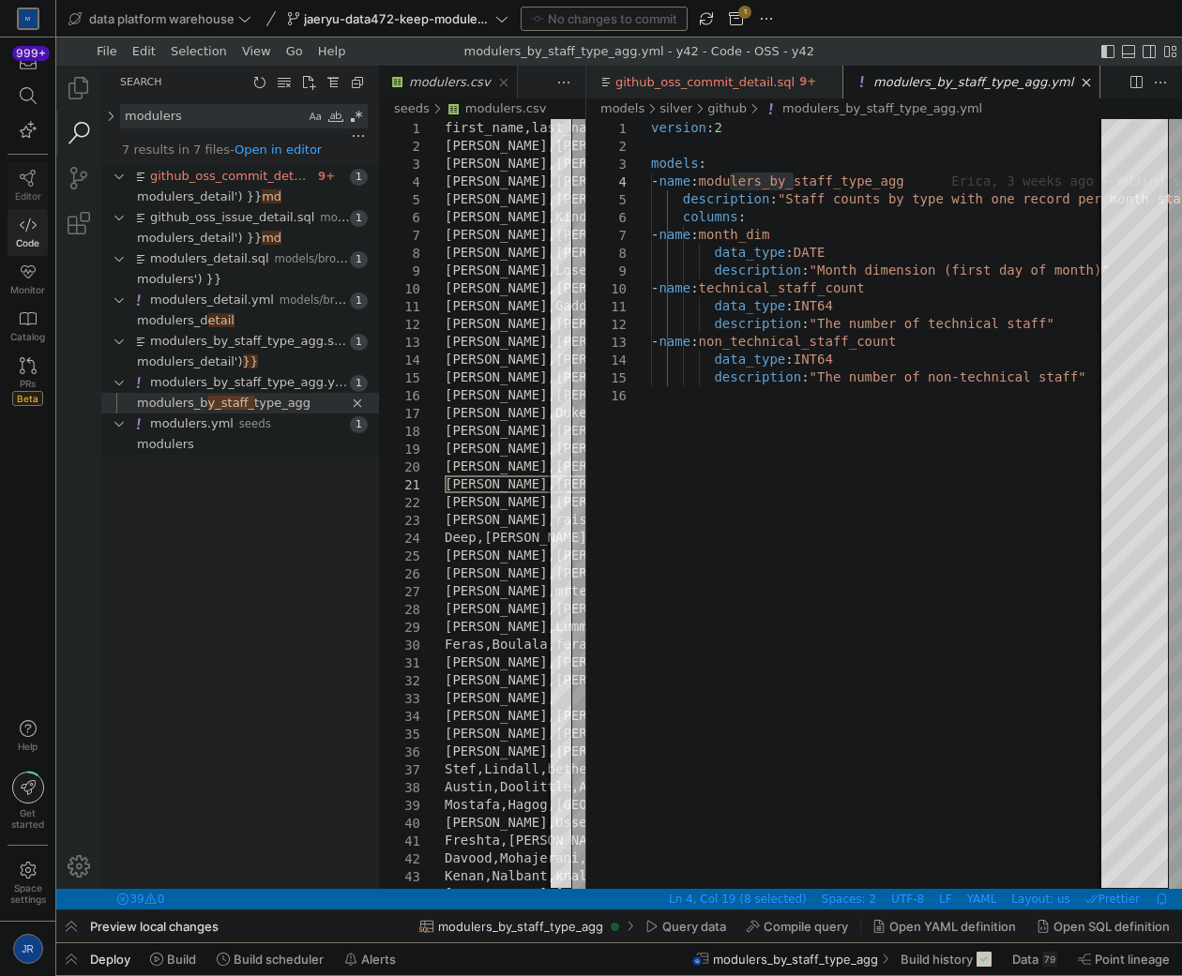
click at [25, 191] on span "Editor" at bounding box center [28, 195] width 26 height 11
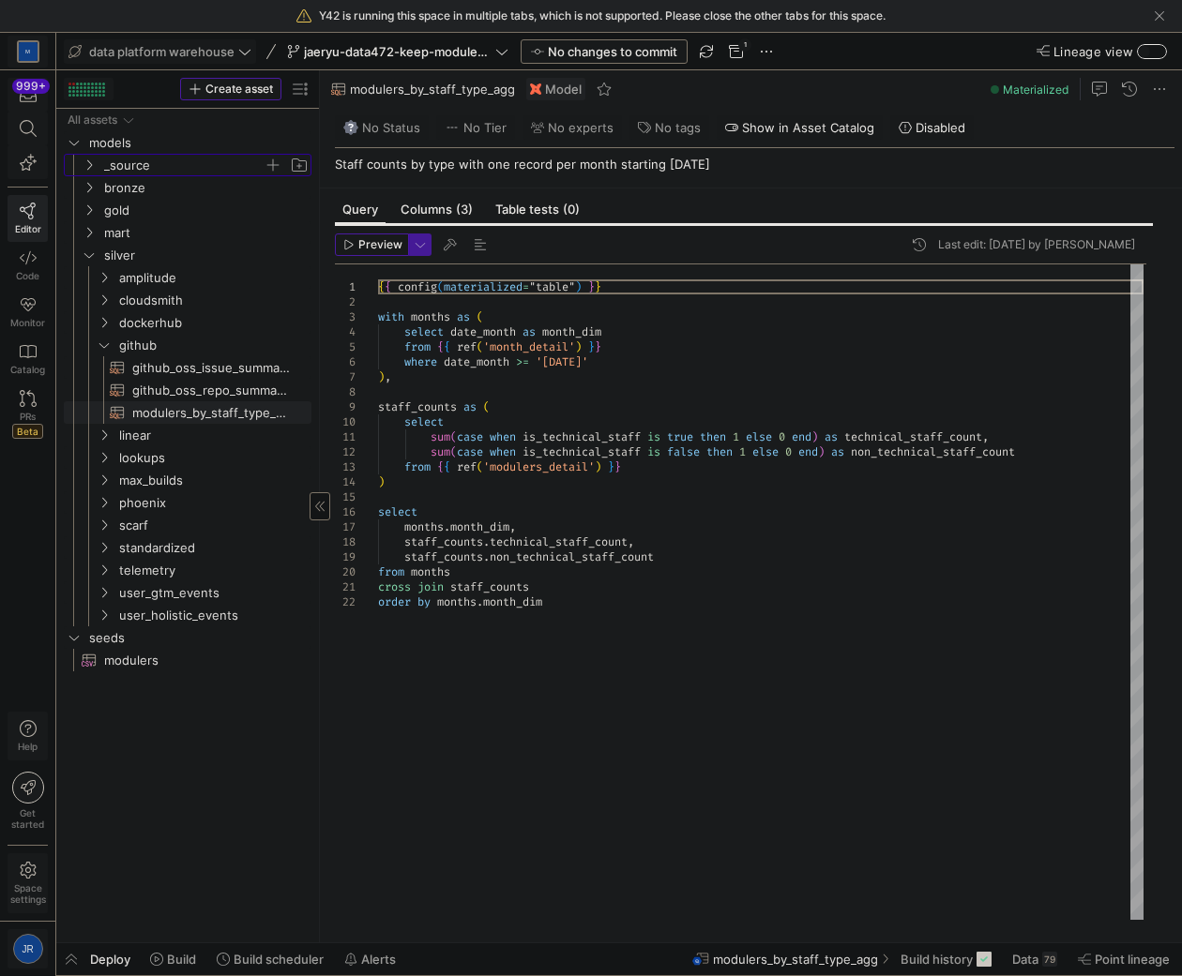
click at [146, 164] on span "_source" at bounding box center [183, 166] width 159 height 22
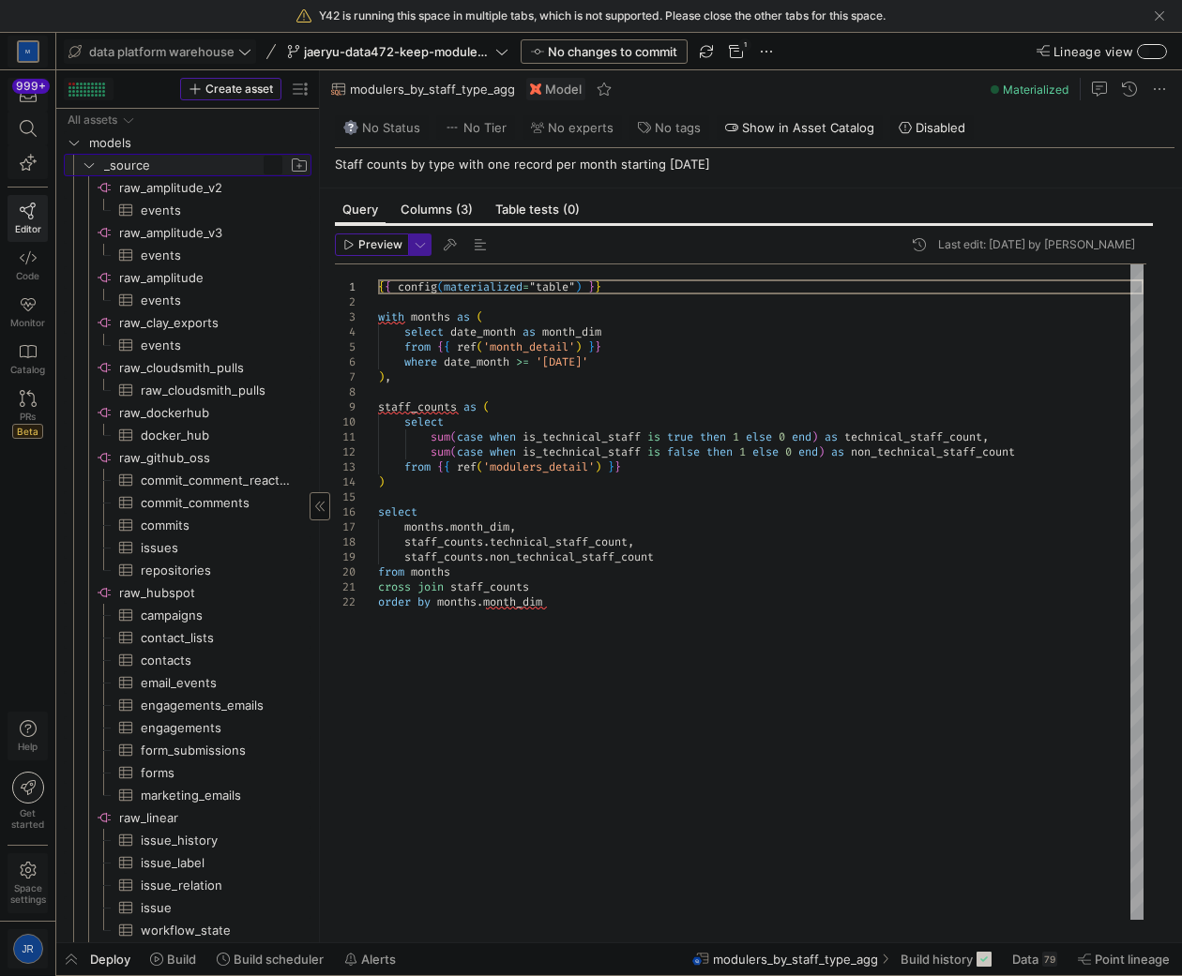
click at [274, 169] on span "button" at bounding box center [273, 165] width 19 height 19
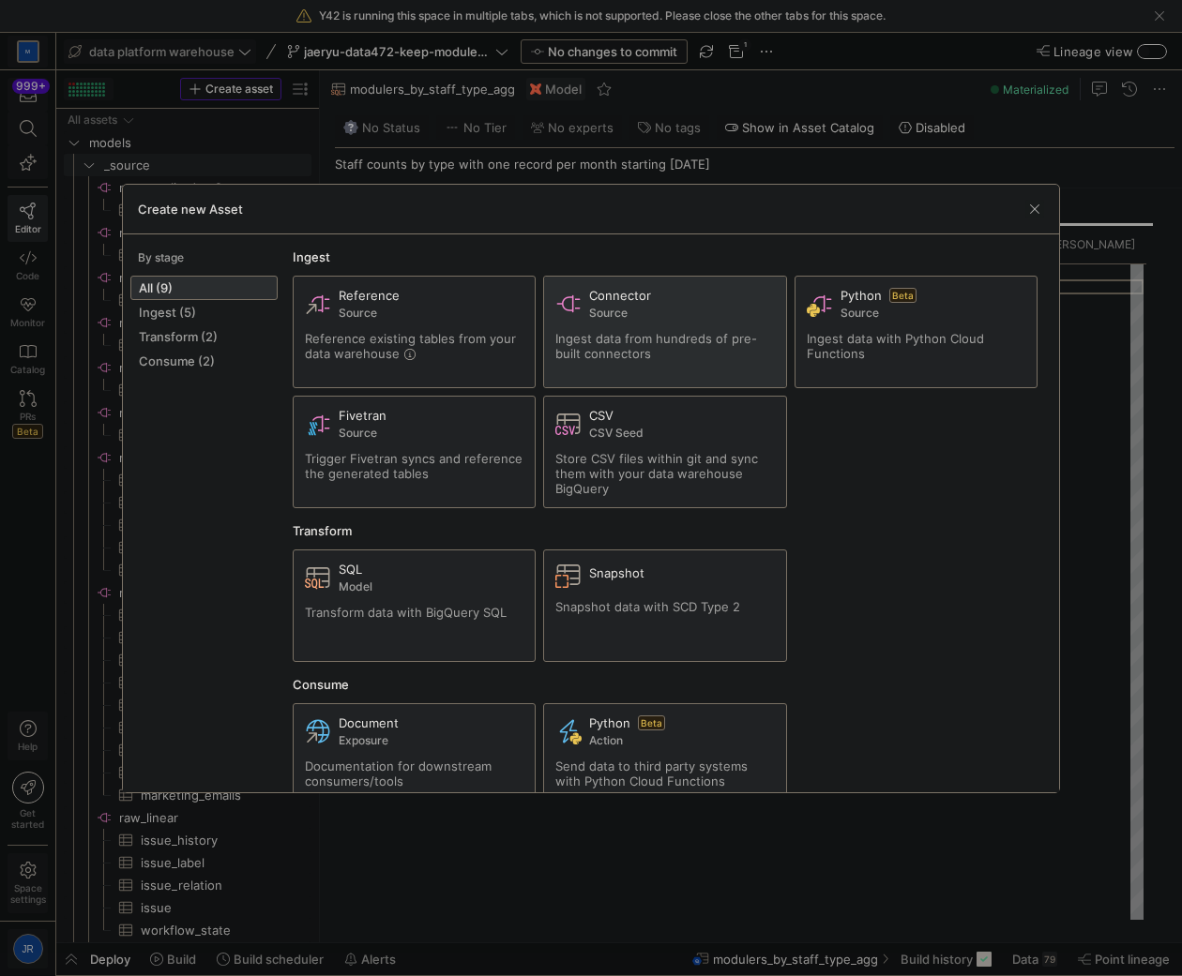
click at [610, 321] on div "Connector Source Ingest data from hundreds of pre-built connectors" at bounding box center [664, 332] width 219 height 88
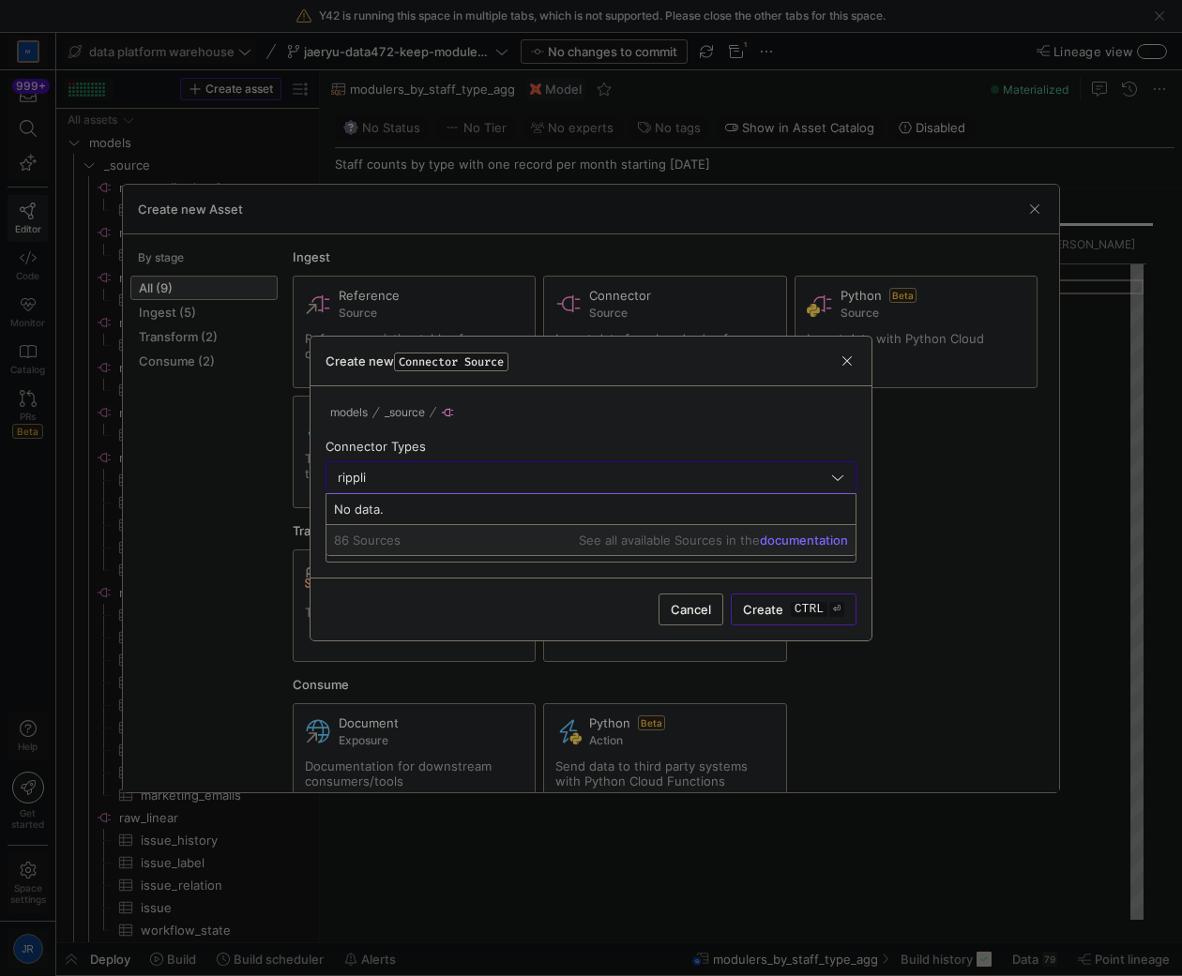
type input "ripplin"
